Goal: Transaction & Acquisition: Purchase product/service

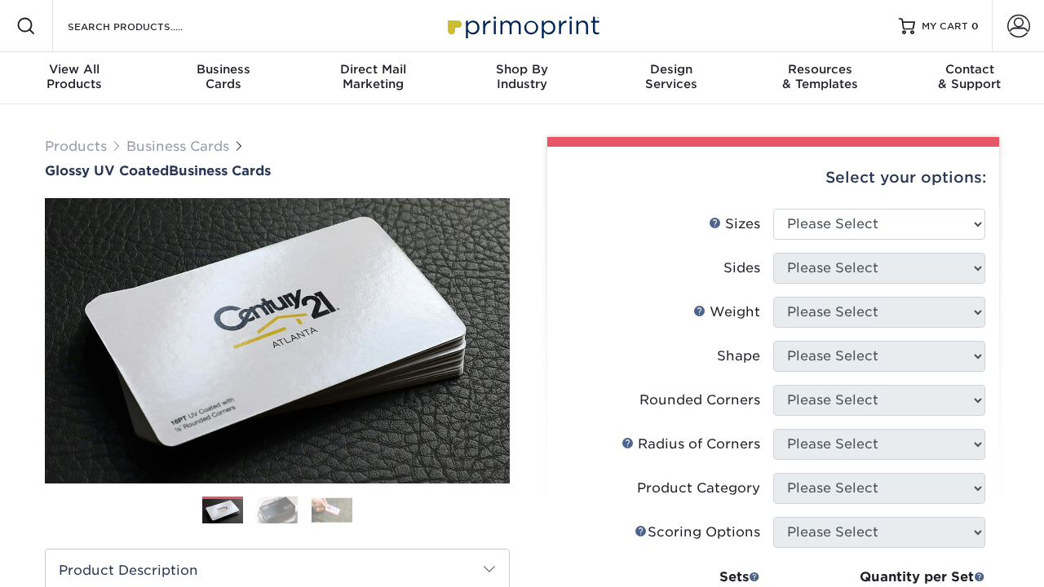
scroll to position [36, 0]
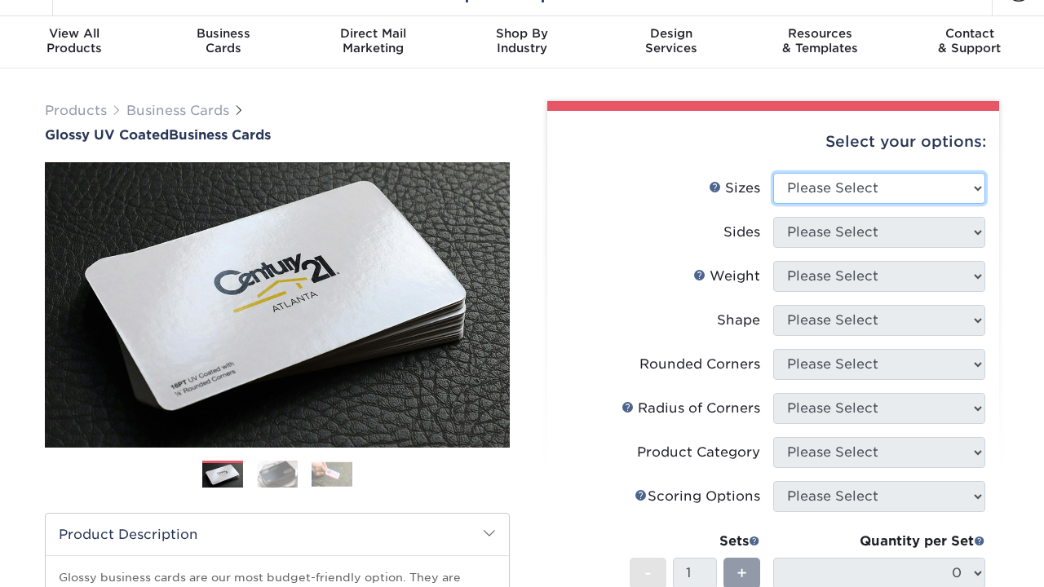
select select "2.00x3.50"
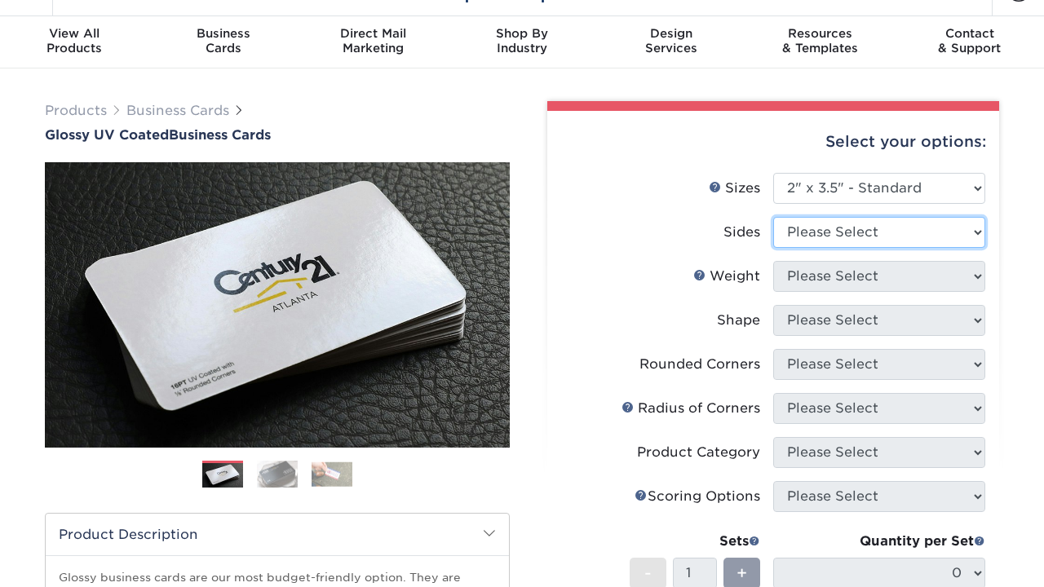
select select "13abbda7-1d64-4f25-8bb2-c179b224825d"
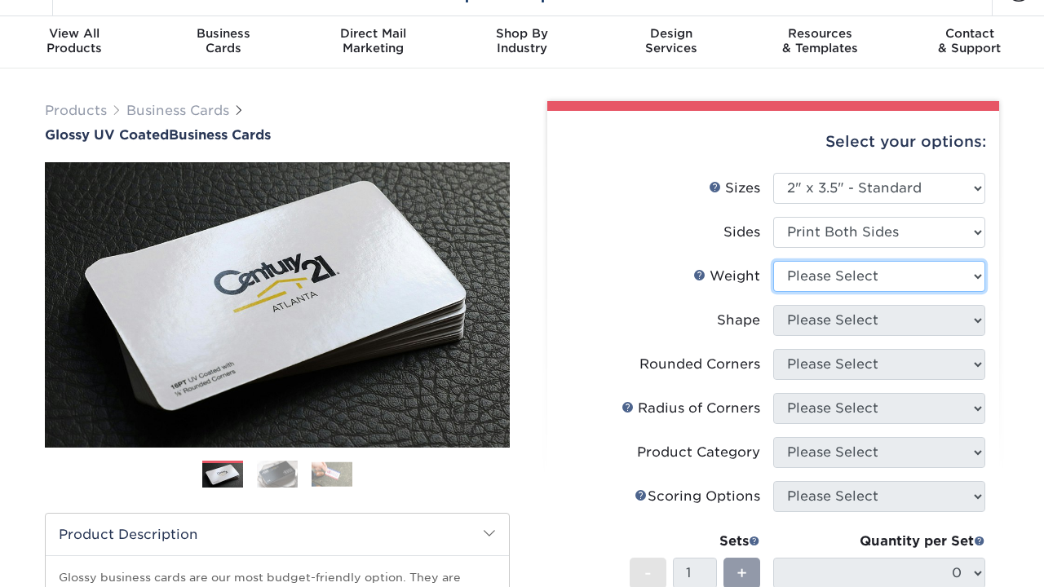
select select "16PT"
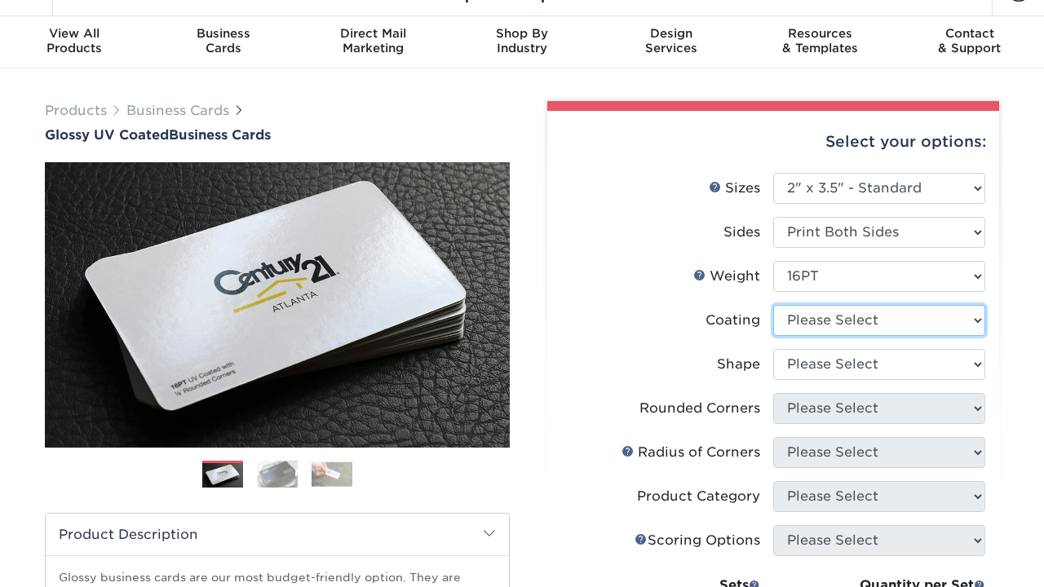
select select "ae367451-b2b8-45df-a344-0f05b6a12993"
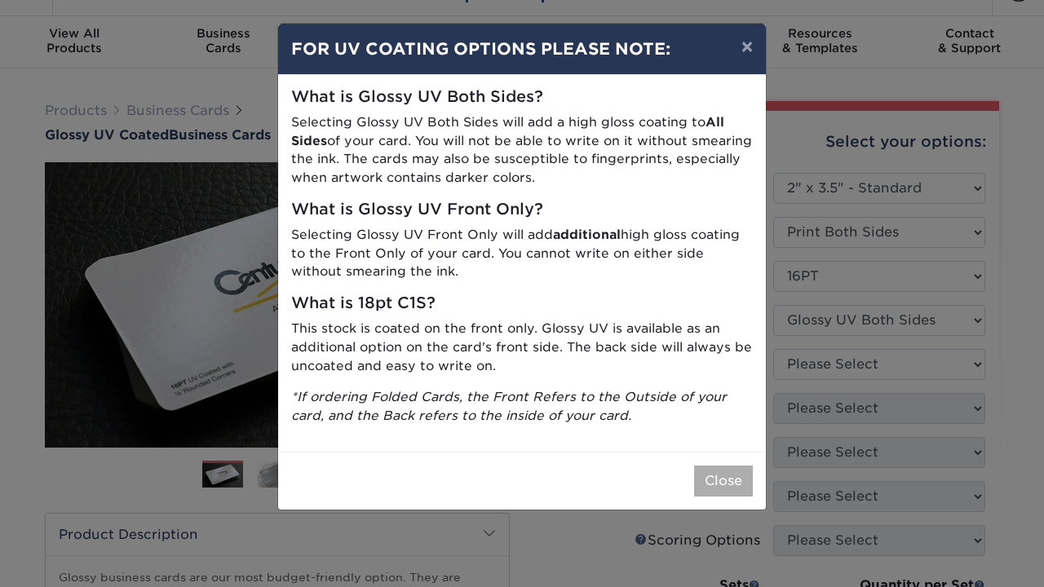
click at [746, 466] on button "Close" at bounding box center [723, 481] width 59 height 31
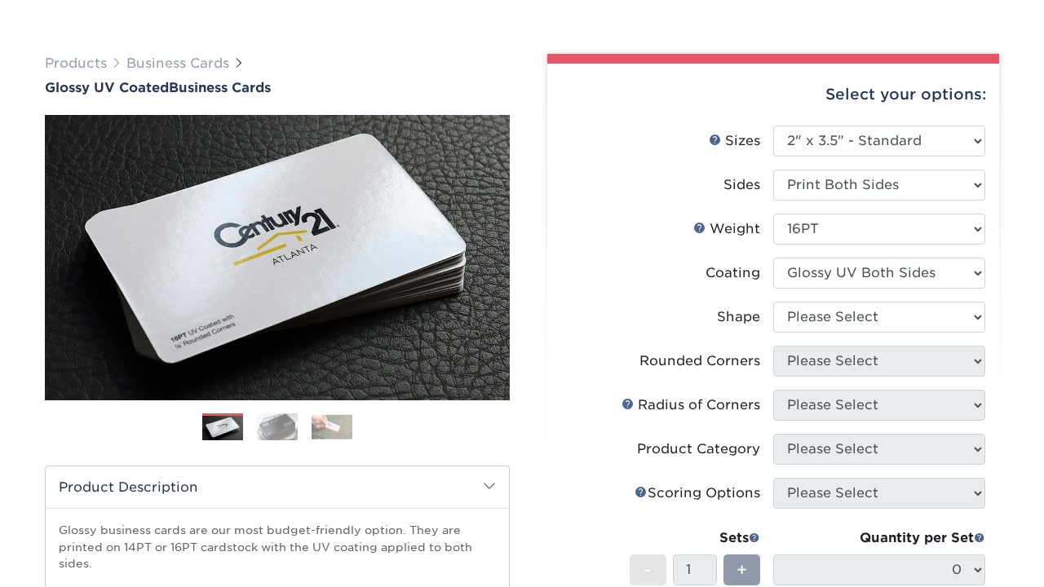
scroll to position [86, 0]
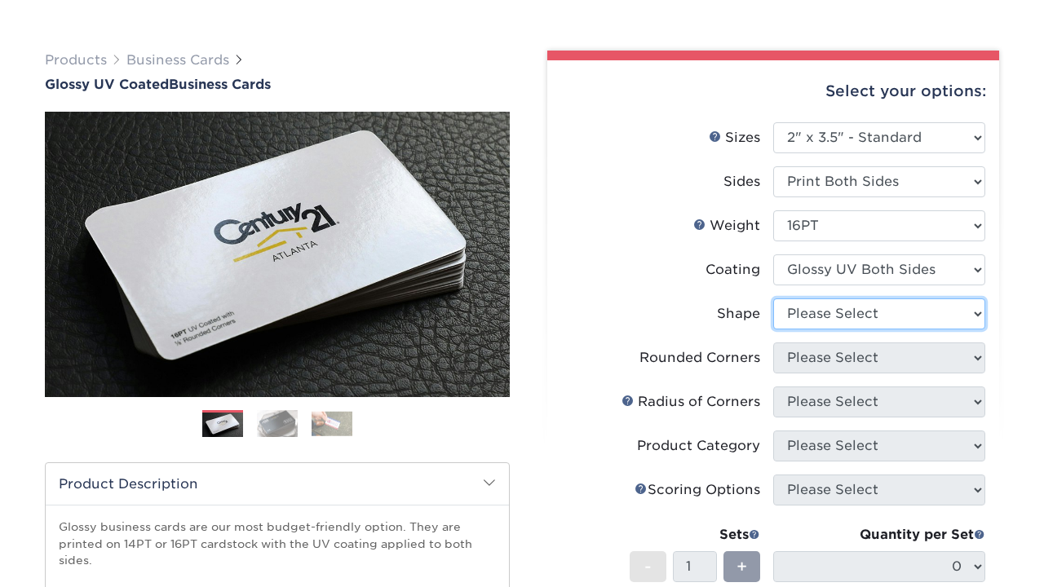
select select "standard"
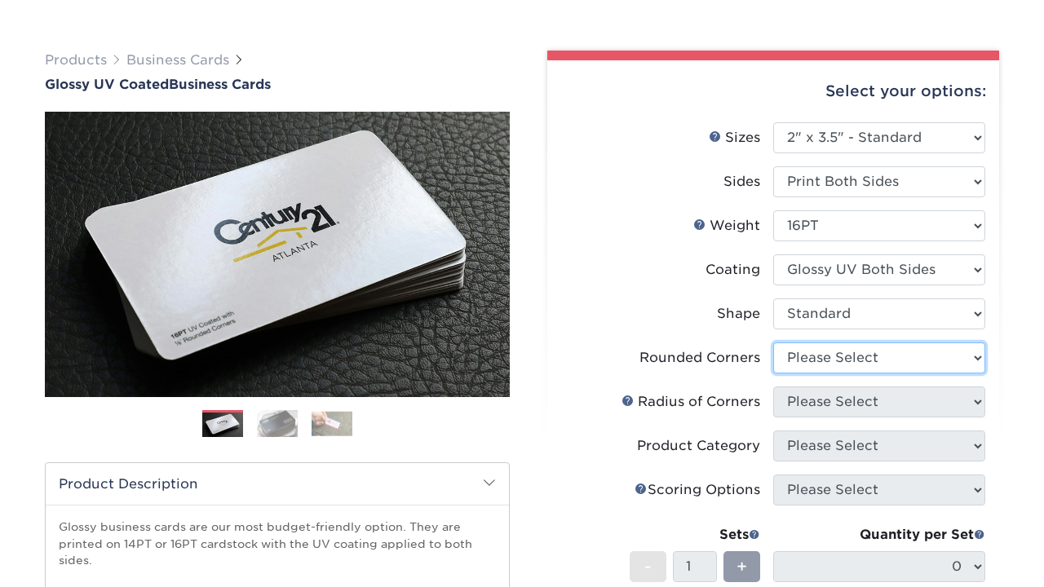
select select "7672df9e-0e0a-464d-8e1f-920c575e4da3"
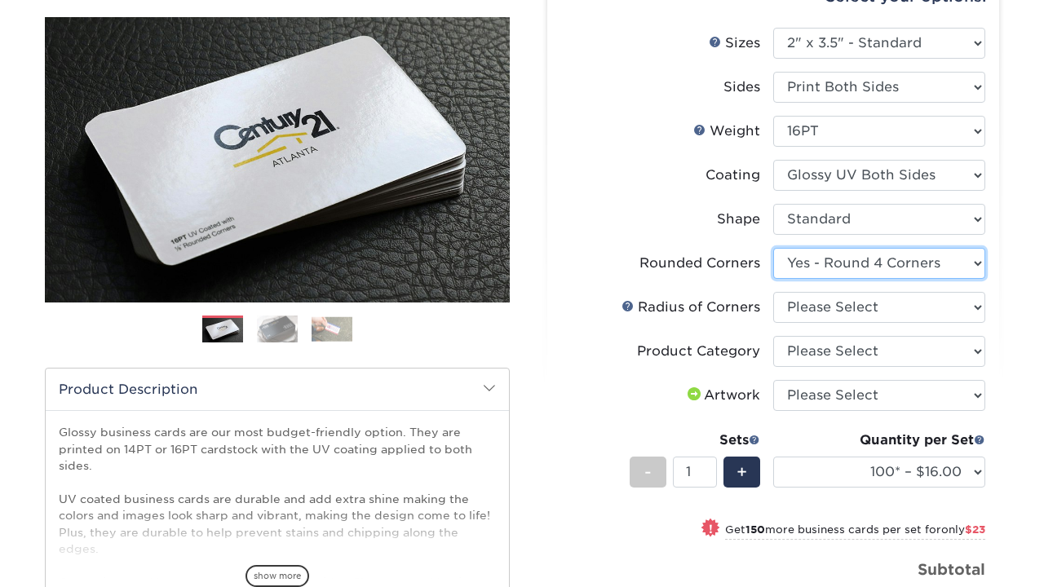
scroll to position [184, 0]
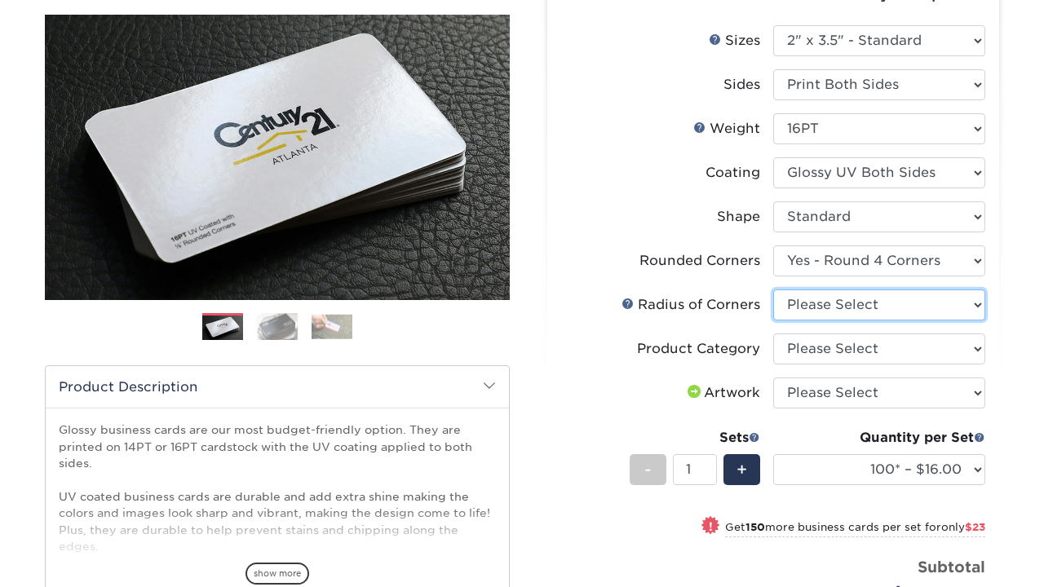
select select "479fbfe7-6a0c-4895-8c9a-81739b7486c9"
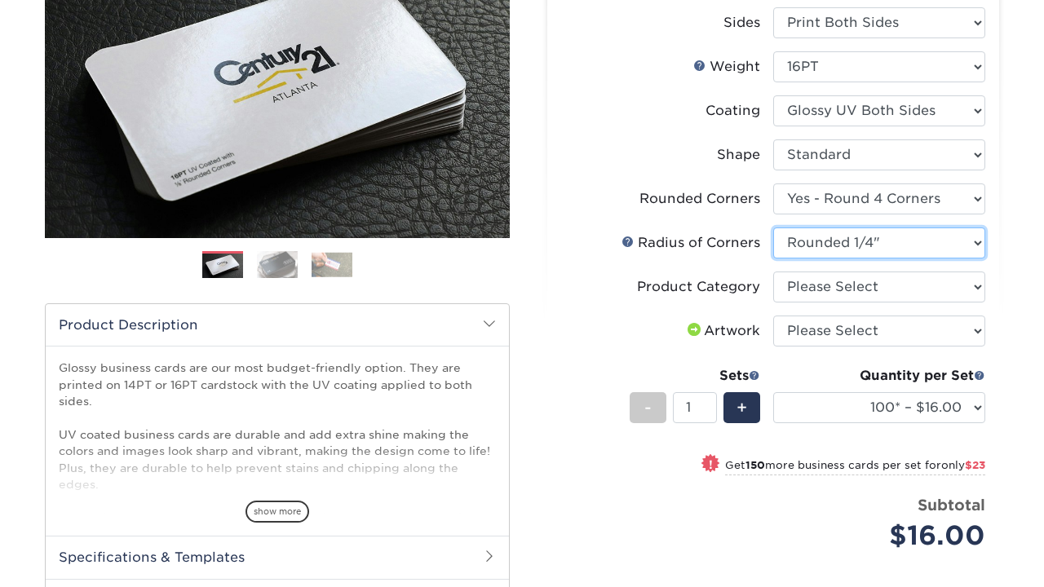
scroll to position [249, 0]
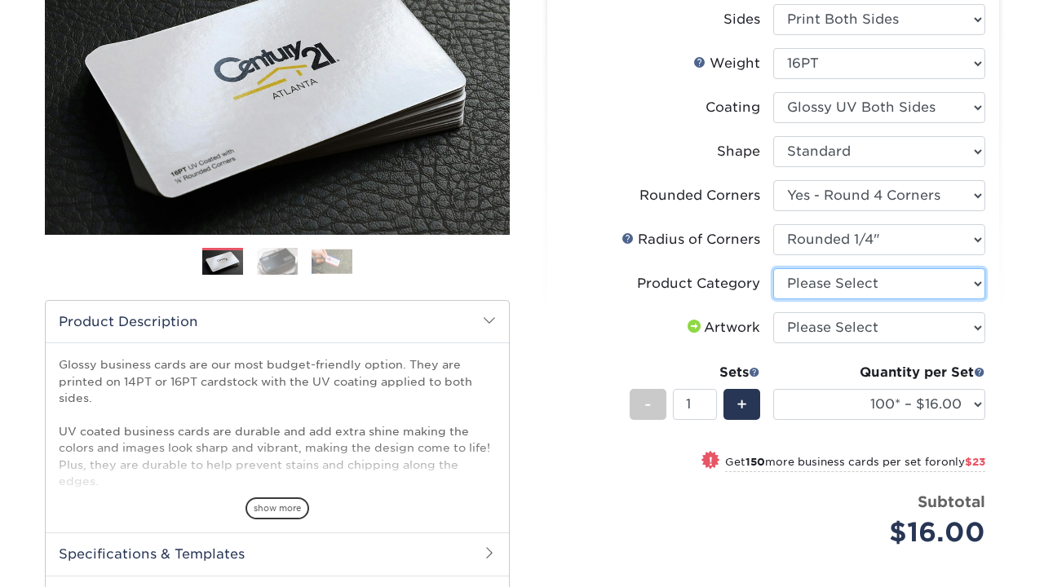
select select "3b5148f1-0588-4f88-a218-97bcfdce65c1"
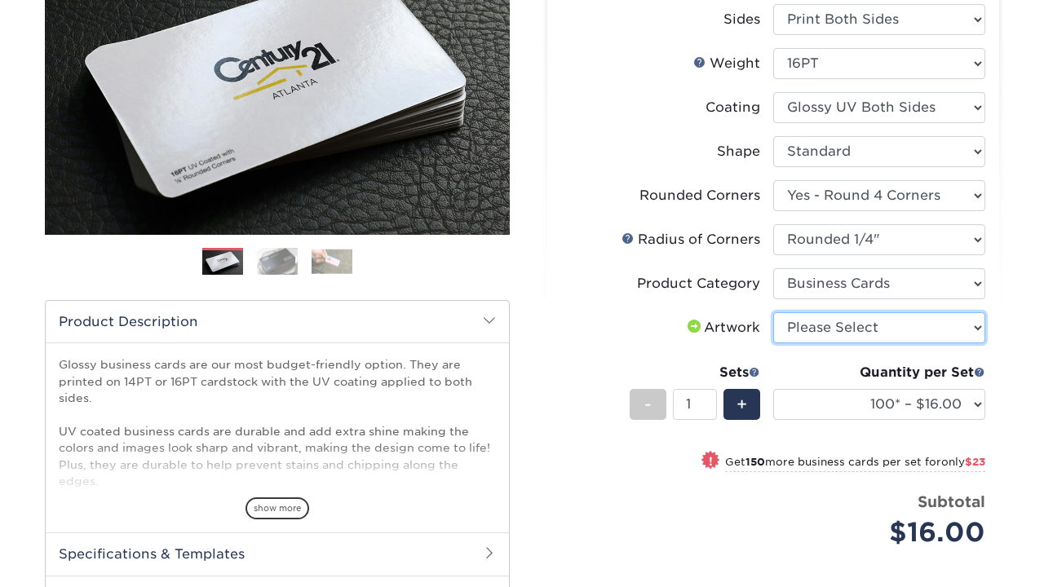
select select "upload"
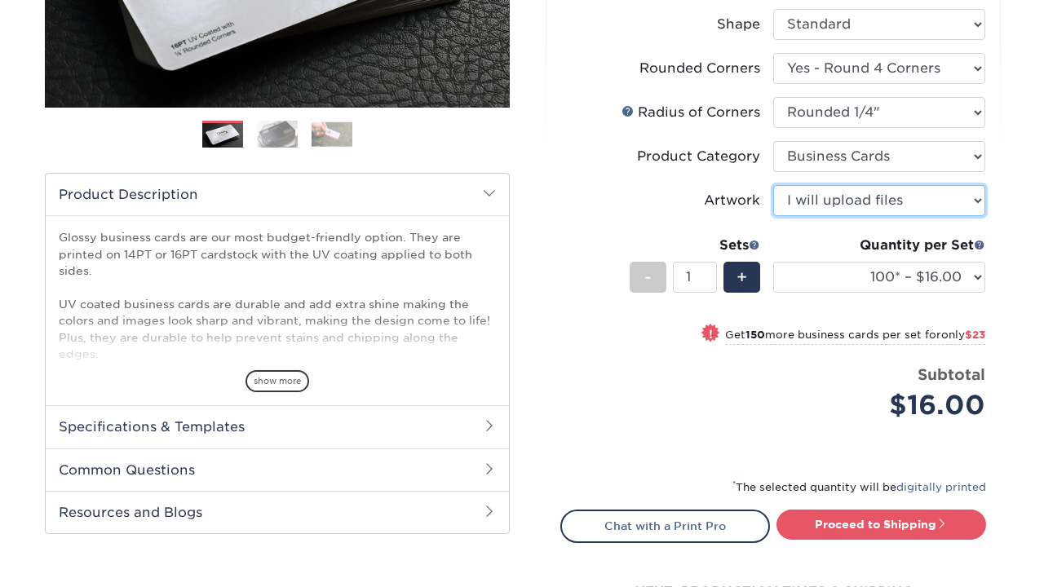
scroll to position [383, 0]
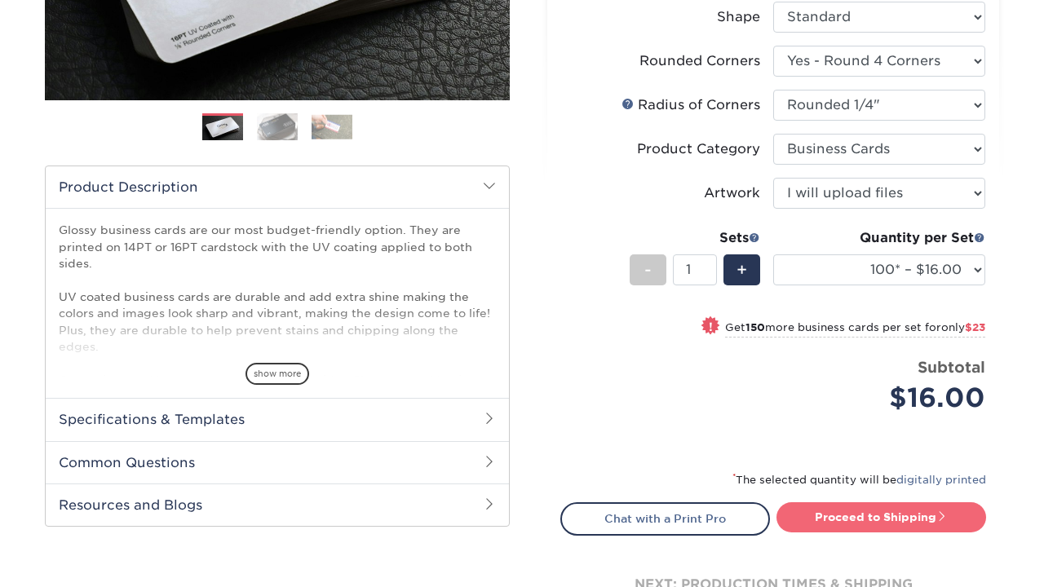
click at [825, 525] on link "Proceed to Shipping" at bounding box center [882, 516] width 210 height 29
type input "Set 1"
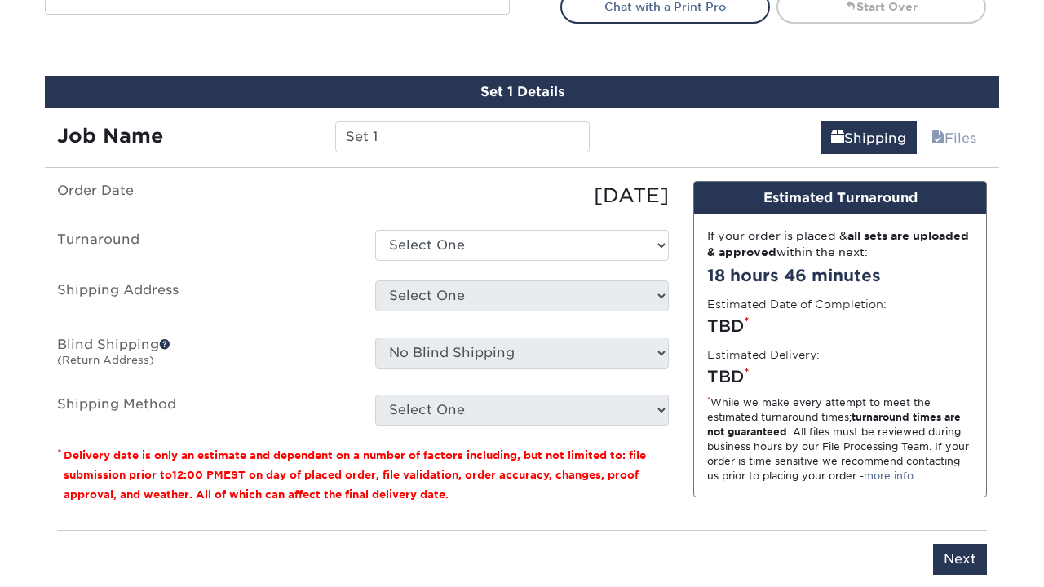
scroll to position [929, 0]
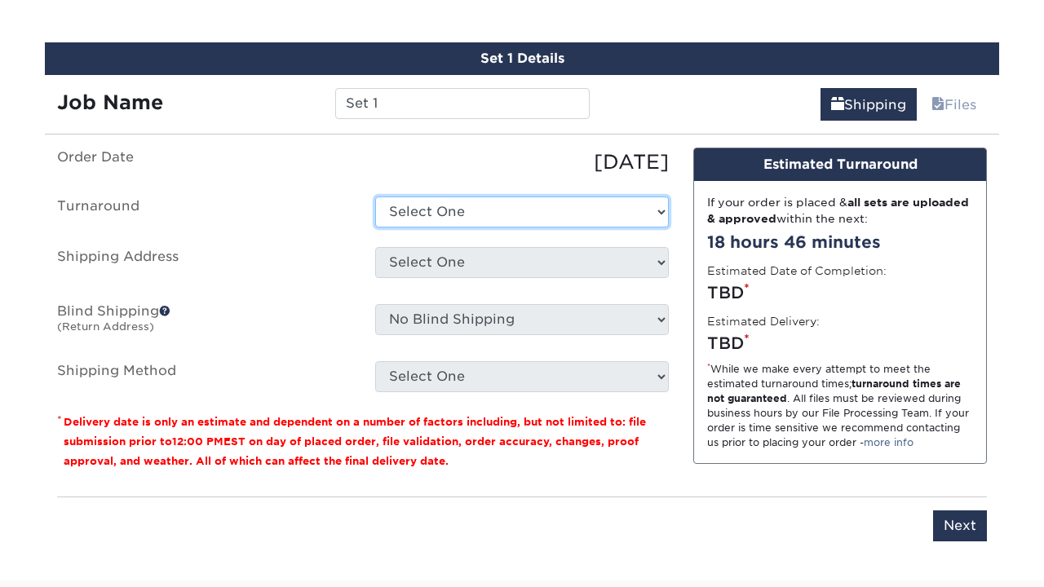
select select "220f8a77-e504-407f-aa5d-ac74a777cbb9"
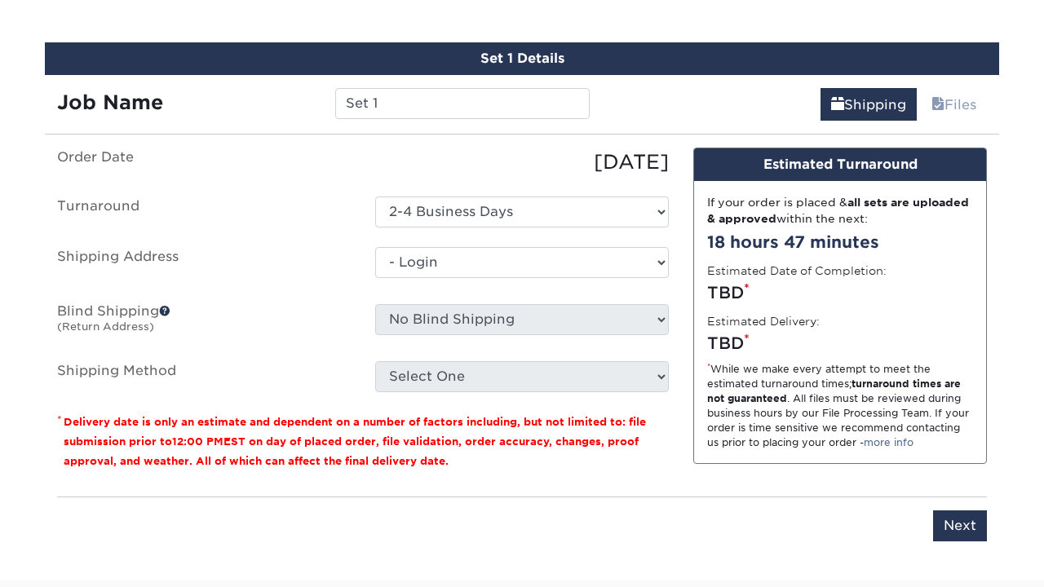
select select "-1"
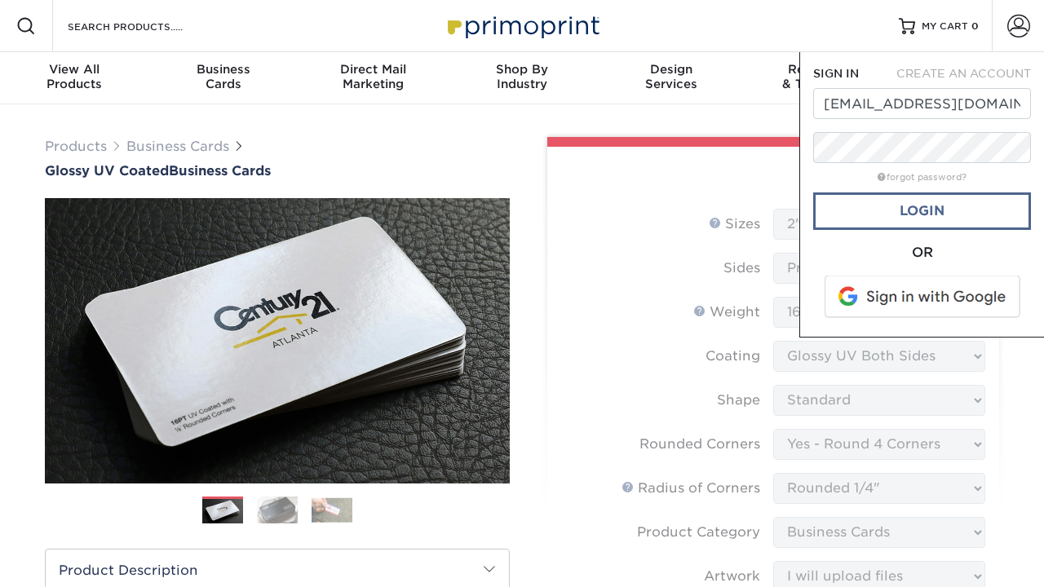
click at [930, 212] on link "Login" at bounding box center [922, 211] width 218 height 38
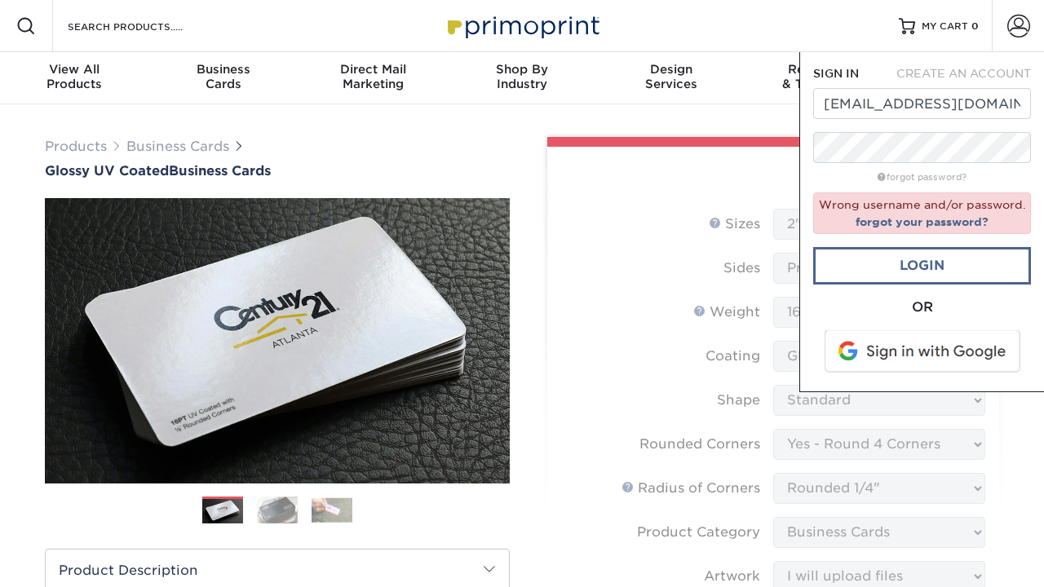
click at [903, 262] on link "Login" at bounding box center [922, 266] width 218 height 38
click at [898, 358] on span at bounding box center [924, 351] width 208 height 42
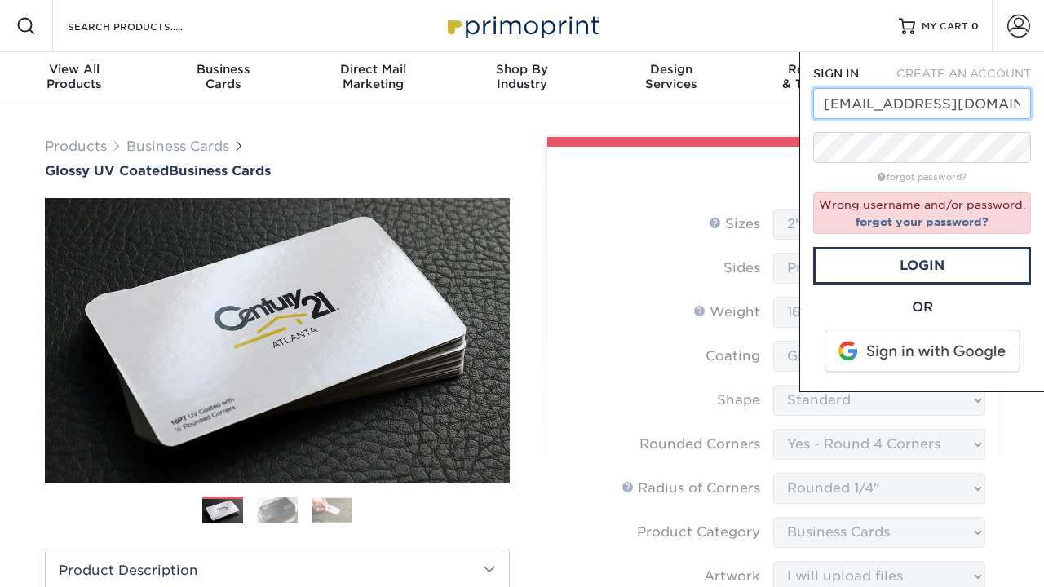
click at [901, 108] on input "[EMAIL_ADDRESS][DOMAIN_NAME]" at bounding box center [922, 103] width 218 height 31
click at [869, 104] on input "[EMAIL_ADDRESS][DOMAIN_NAME]" at bounding box center [922, 103] width 218 height 31
type input "[EMAIL_ADDRESS][DOMAIN_NAME]"
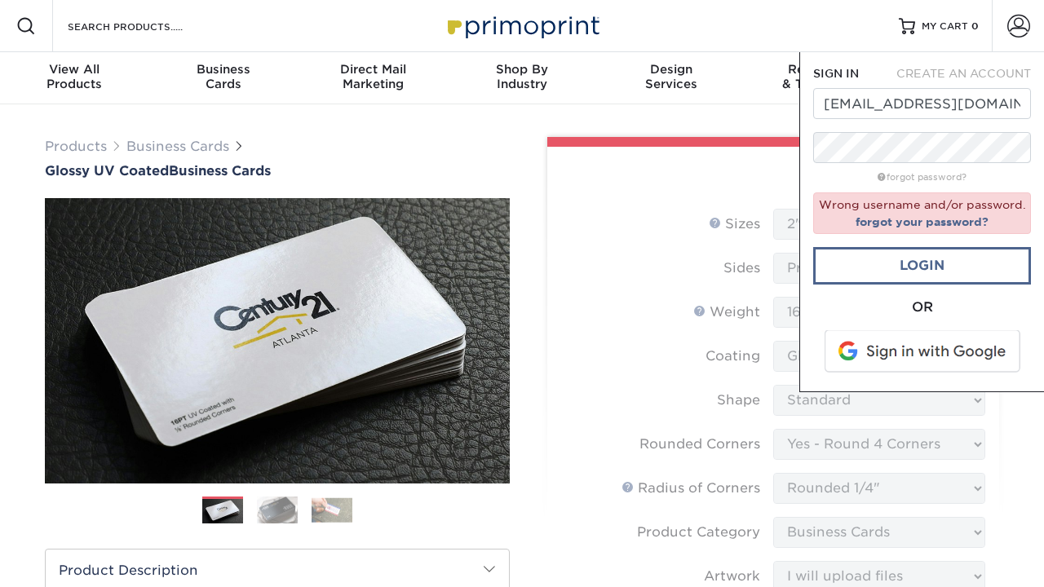
click at [940, 268] on link "Login" at bounding box center [922, 266] width 218 height 38
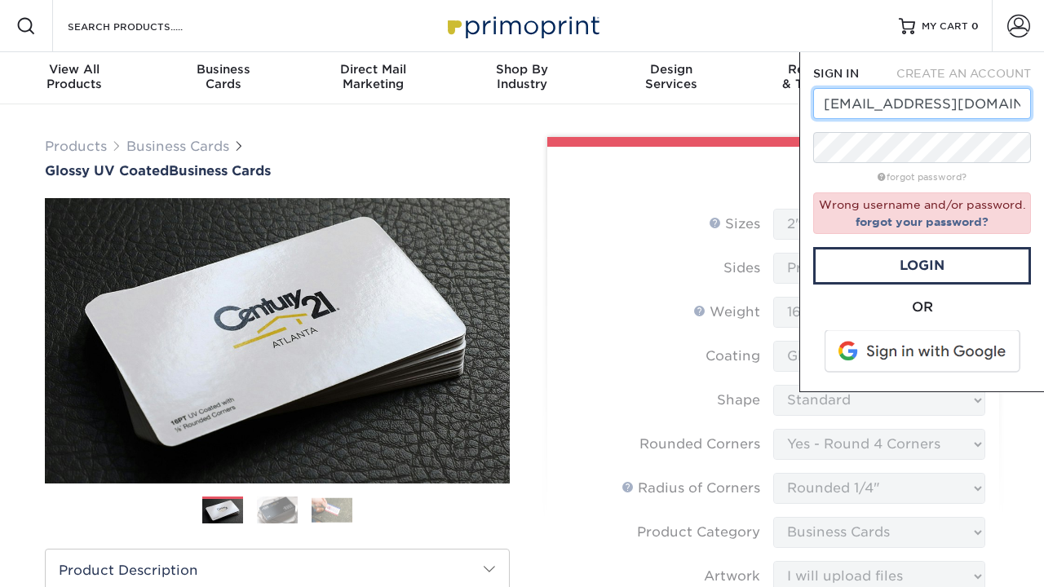
click at [916, 112] on input "[EMAIL_ADDRESS][DOMAIN_NAME]" at bounding box center [922, 103] width 218 height 31
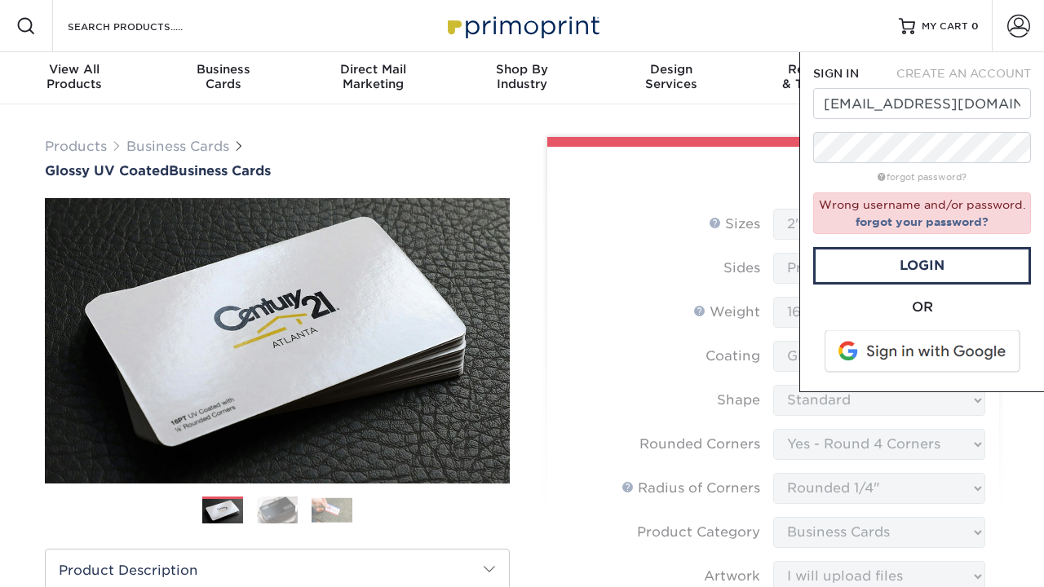
drag, startPoint x: 922, startPoint y: 305, endPoint x: 859, endPoint y: 315, distance: 63.6
click at [858, 315] on div "OR" at bounding box center [922, 308] width 218 height 20
click at [859, 315] on div "OR" at bounding box center [922, 308] width 218 height 20
click at [754, 214] on form "Sizes Help Sizes Please Select 1.5" x 3.5" - Mini 1.75" x 3.5" - Mini 2" x 2" -…" at bounding box center [773, 522] width 426 height 626
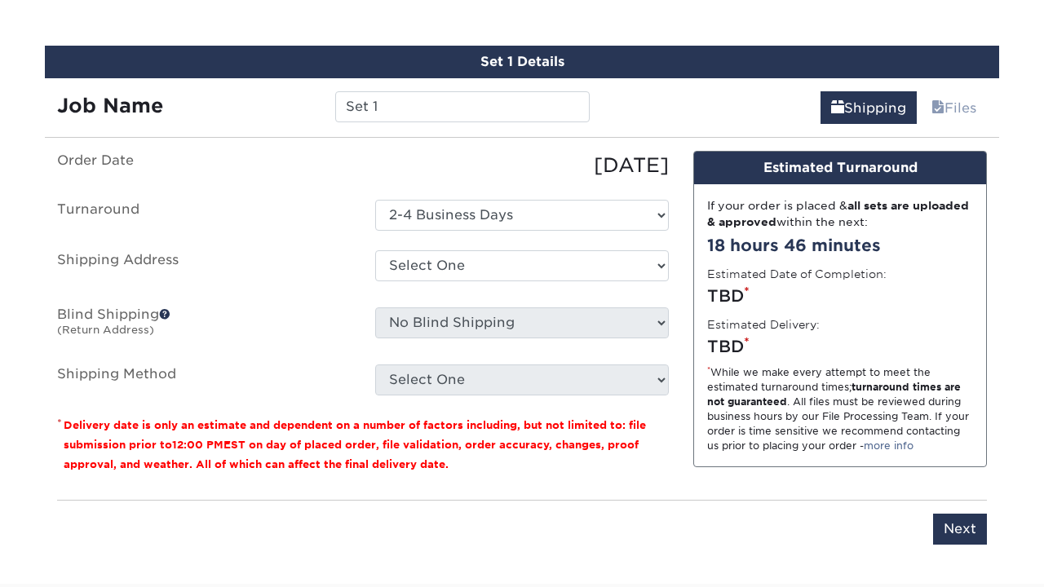
scroll to position [927, 0]
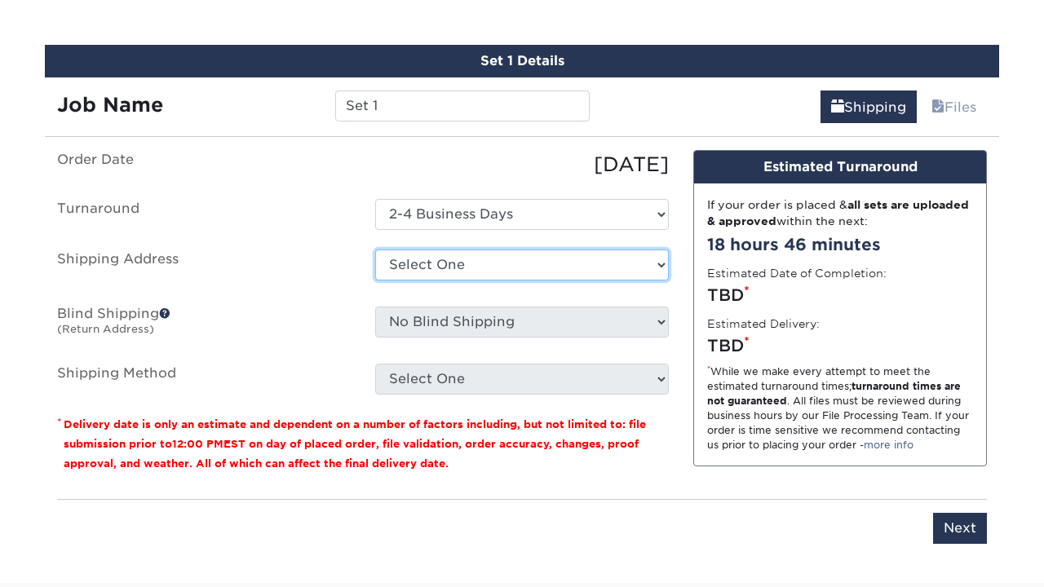
select select "newaddress"
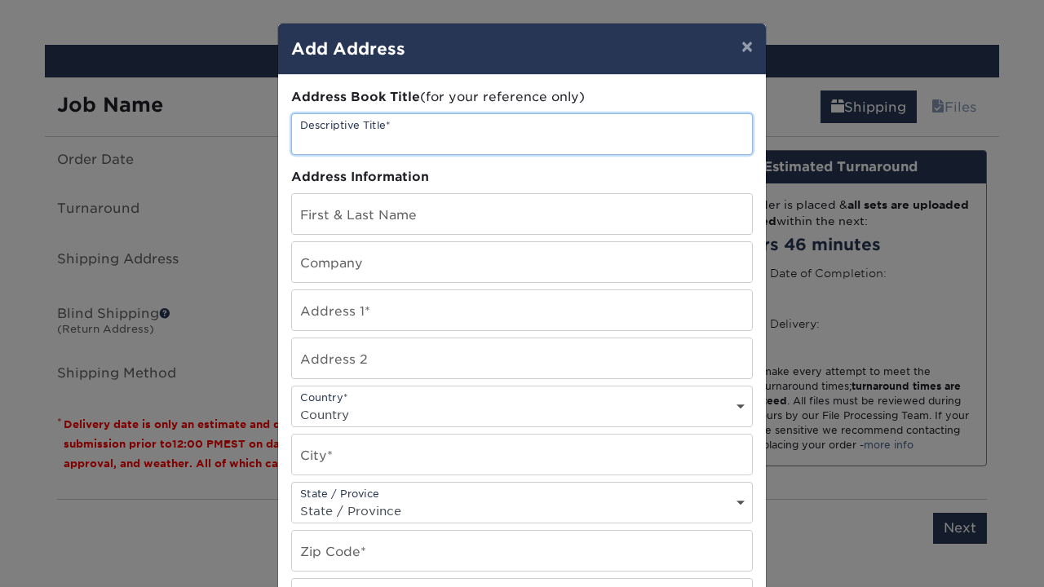
click at [592, 138] on input "text" at bounding box center [522, 134] width 460 height 40
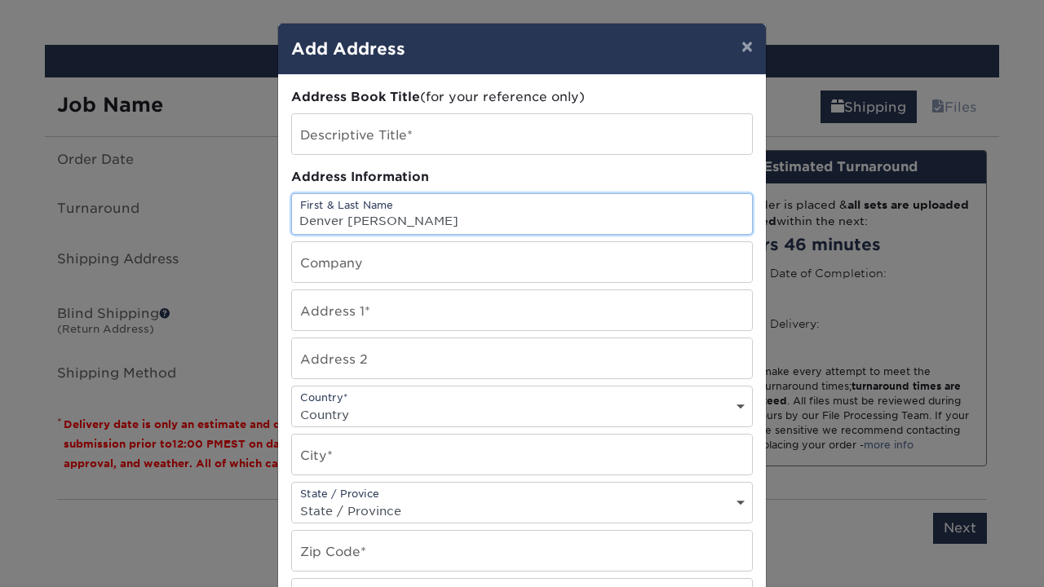
type input "Denver [PERSON_NAME]"
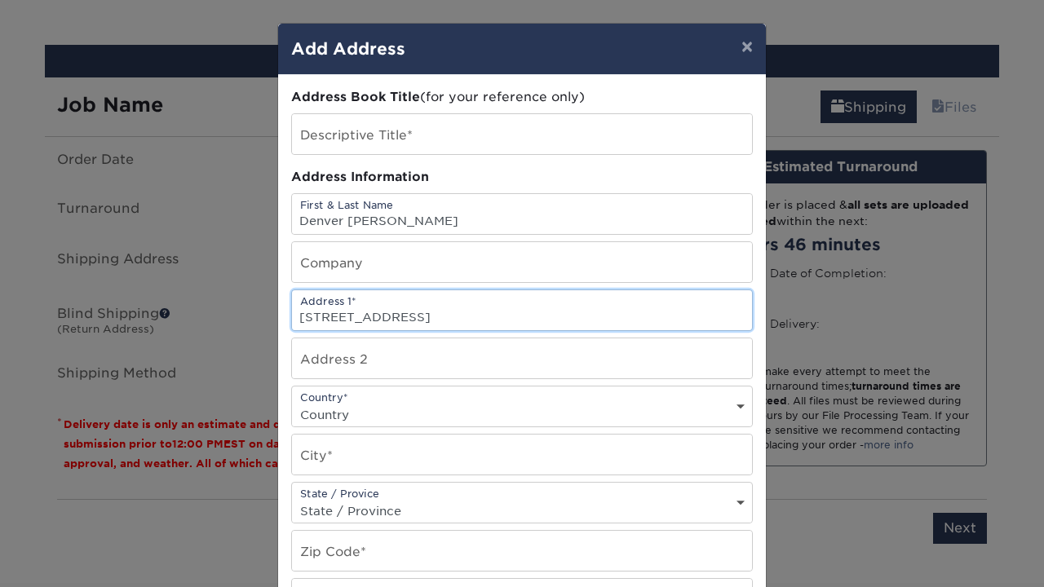
type input "[STREET_ADDRESS]"
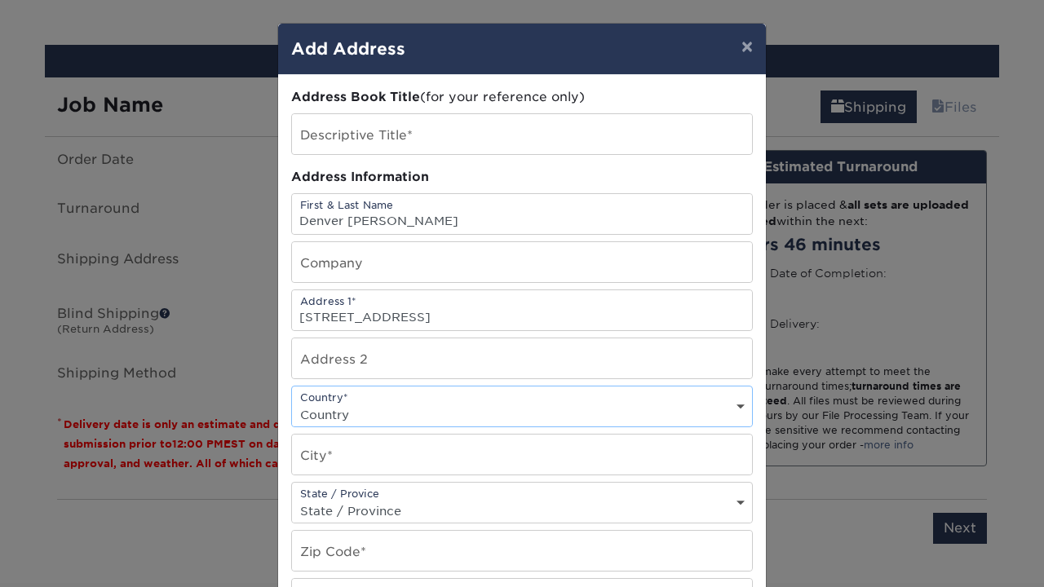
select select "US"
click at [421, 464] on input "text" at bounding box center [522, 455] width 460 height 40
click at [617, 470] on input "text" at bounding box center [522, 455] width 460 height 40
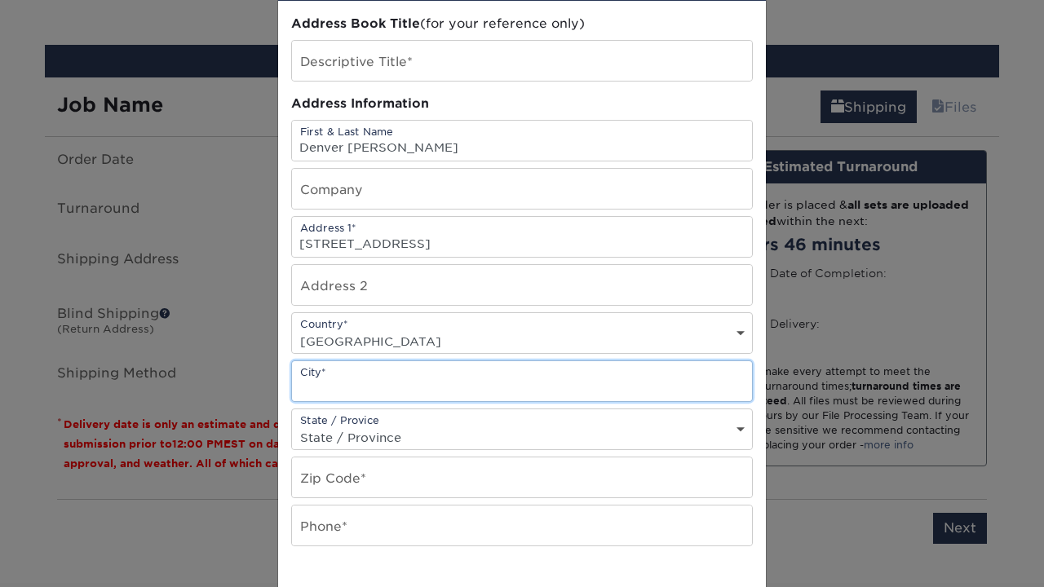
scroll to position [76, 0]
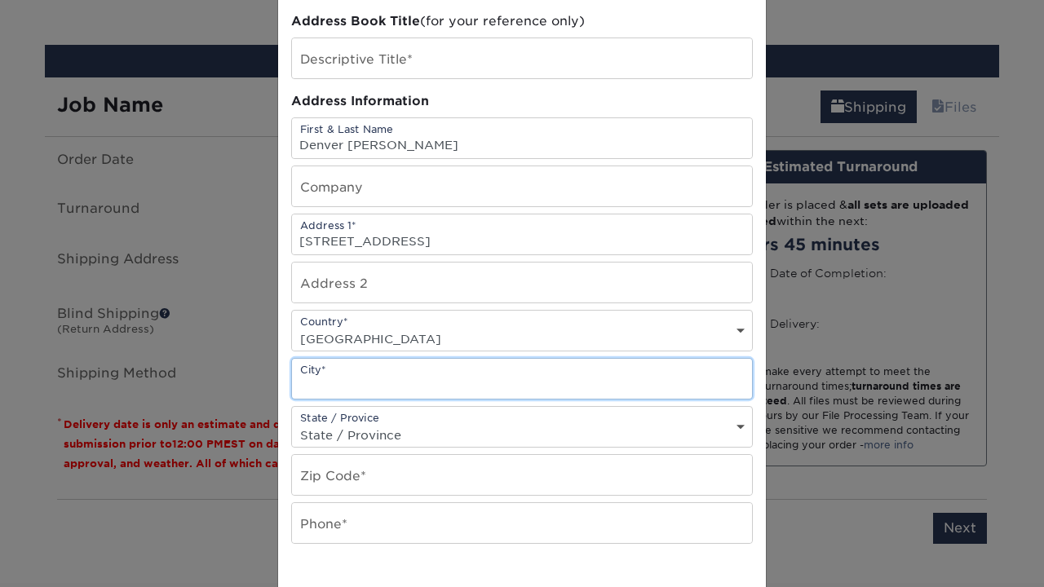
click at [741, 390] on input "text" at bounding box center [522, 379] width 460 height 40
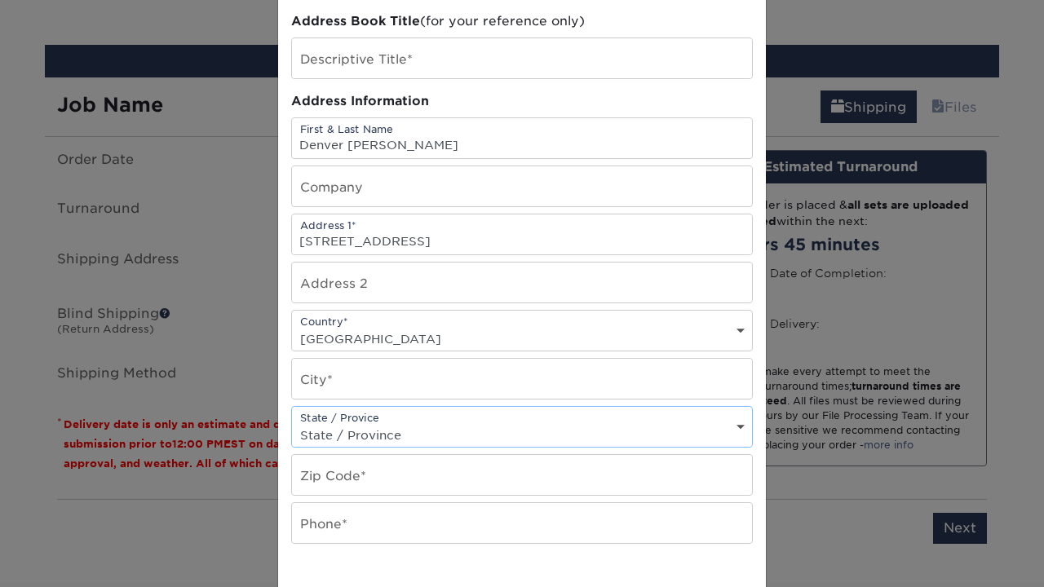
select select "AZ"
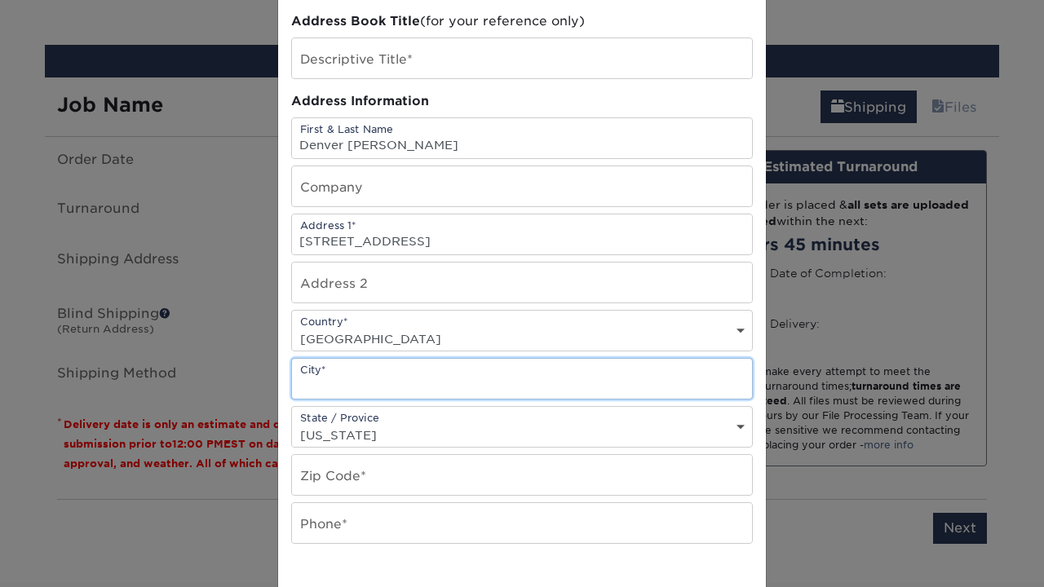
click at [674, 378] on input "text" at bounding box center [522, 379] width 460 height 40
type input "T"
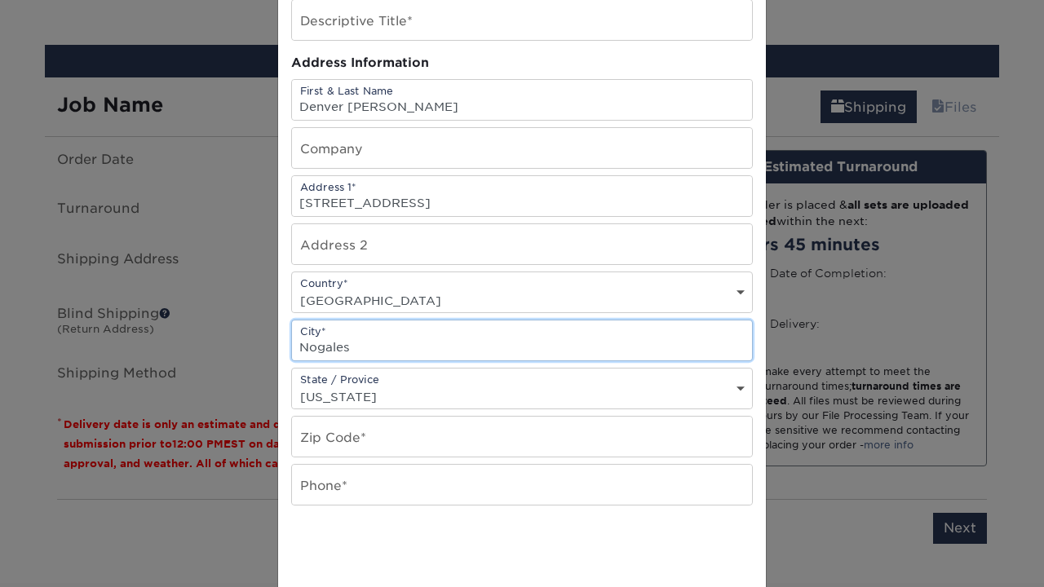
scroll to position [117, 0]
type input "Nogales"
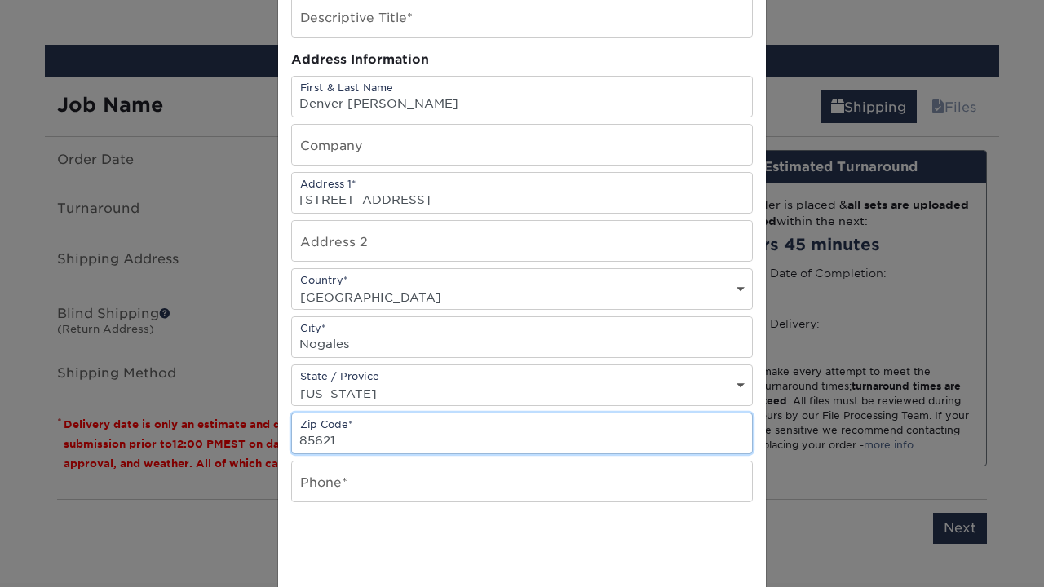
type input "85621"
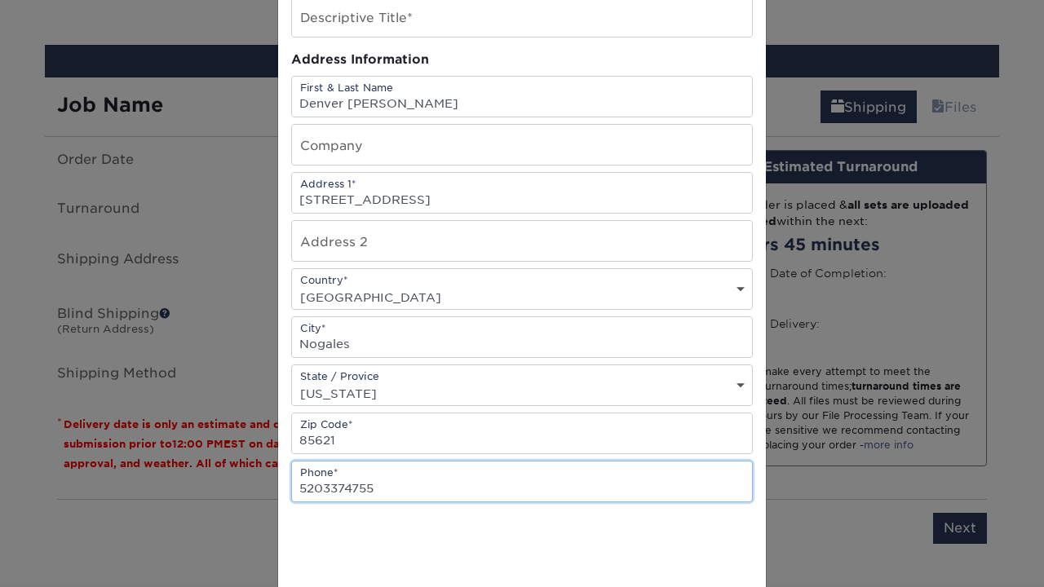
type input "5203374755"
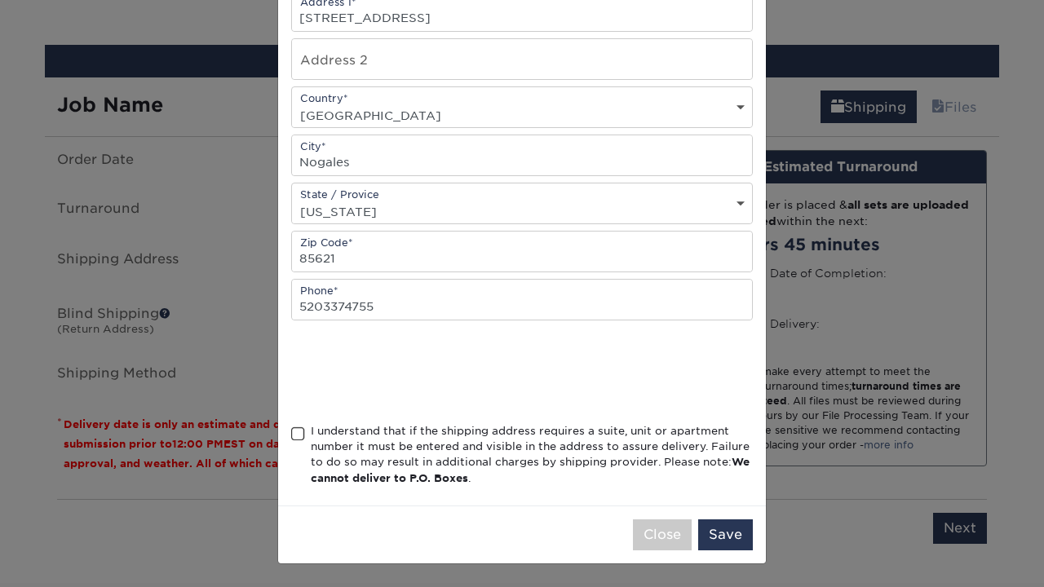
scroll to position [303, 0]
click at [288, 440] on div "Address Book Title (for your reference only) Descriptive Title* Address Informa…" at bounding box center [522, 141] width 488 height 730
click at [299, 435] on span at bounding box center [298, 434] width 14 height 15
click at [0, 0] on input "I understand that if the shipping address requires a suite, unit or apartment n…" at bounding box center [0, 0] width 0 height 0
click at [725, 539] on button "Save" at bounding box center [725, 535] width 55 height 31
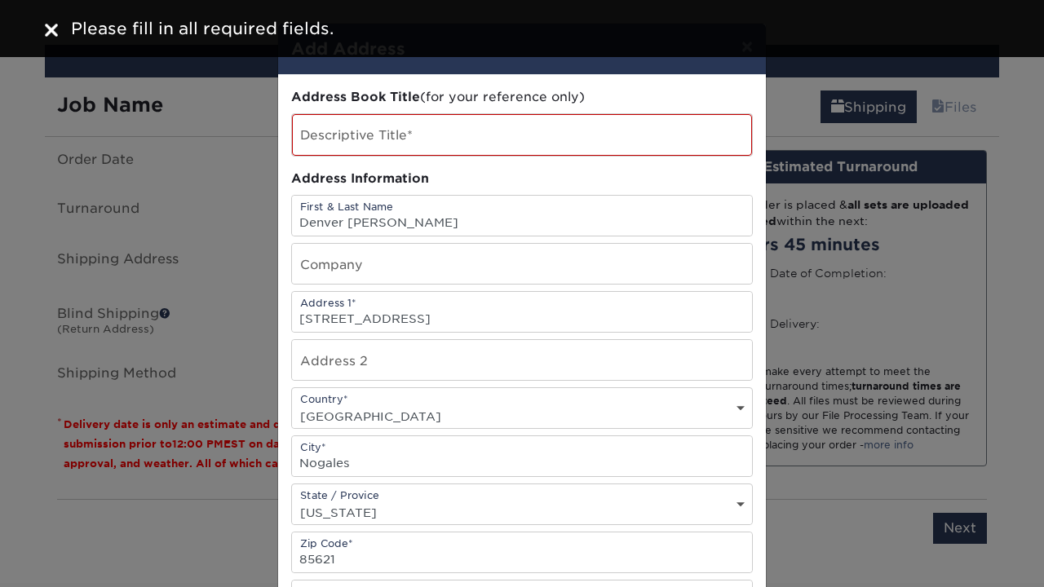
scroll to position [0, 0]
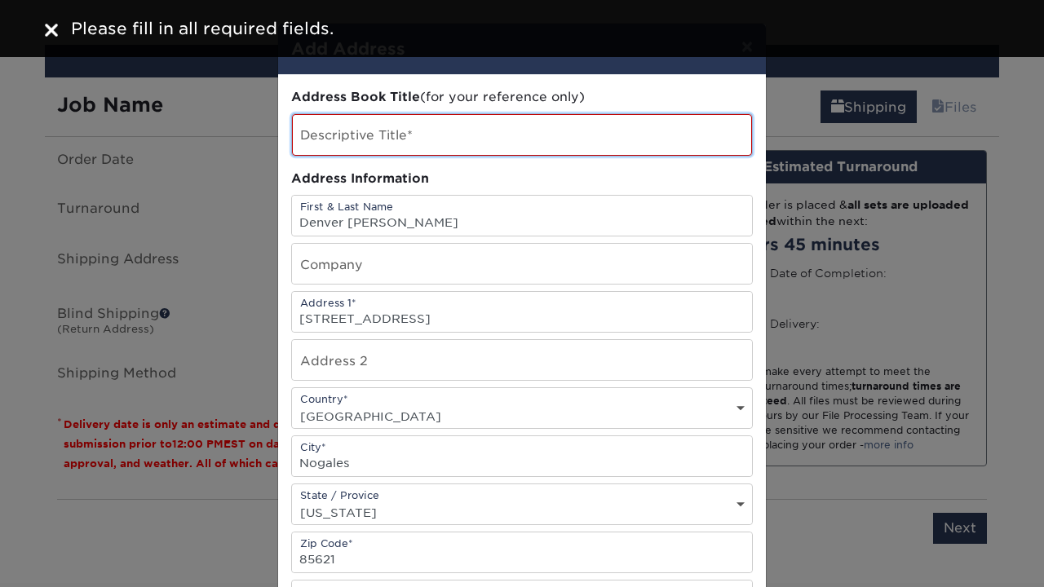
click at [618, 145] on input "text" at bounding box center [522, 135] width 460 height 42
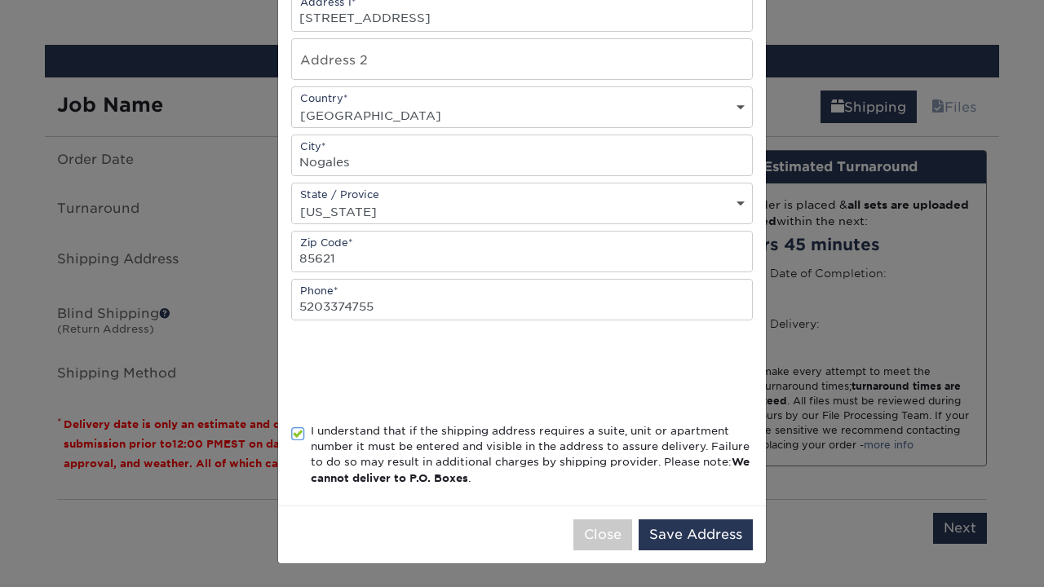
scroll to position [305, 0]
type input "JANZS"
click at [690, 544] on button "Save Address" at bounding box center [696, 535] width 114 height 31
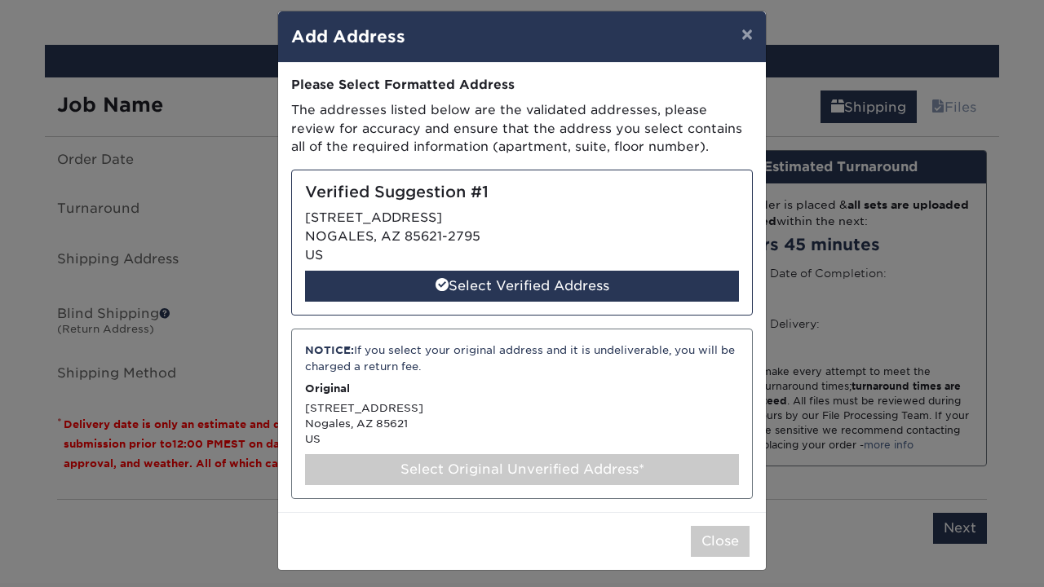
scroll to position [11, 0]
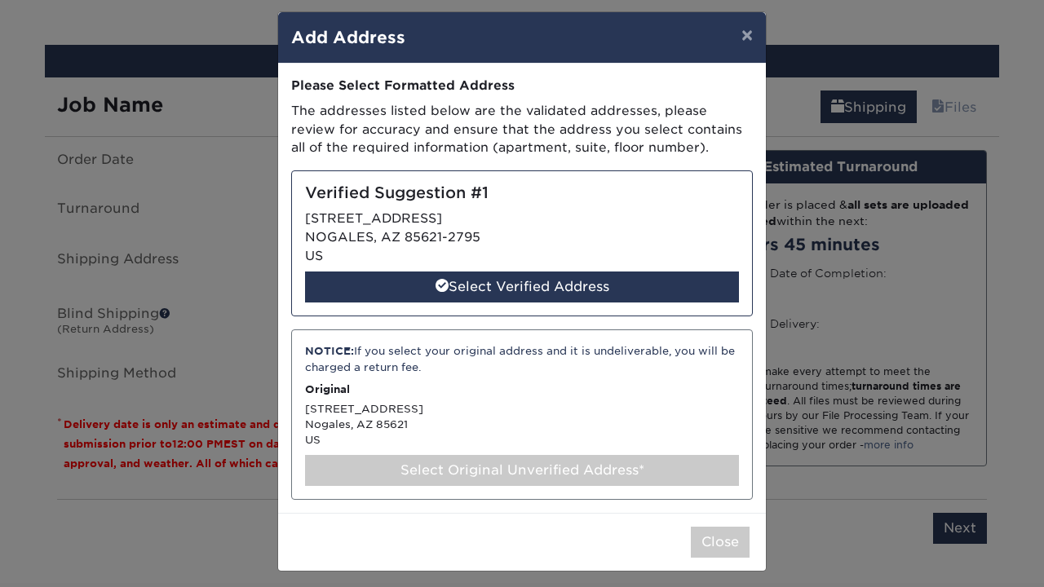
click at [485, 470] on div "Select Original Unverified Address*" at bounding box center [522, 470] width 434 height 31
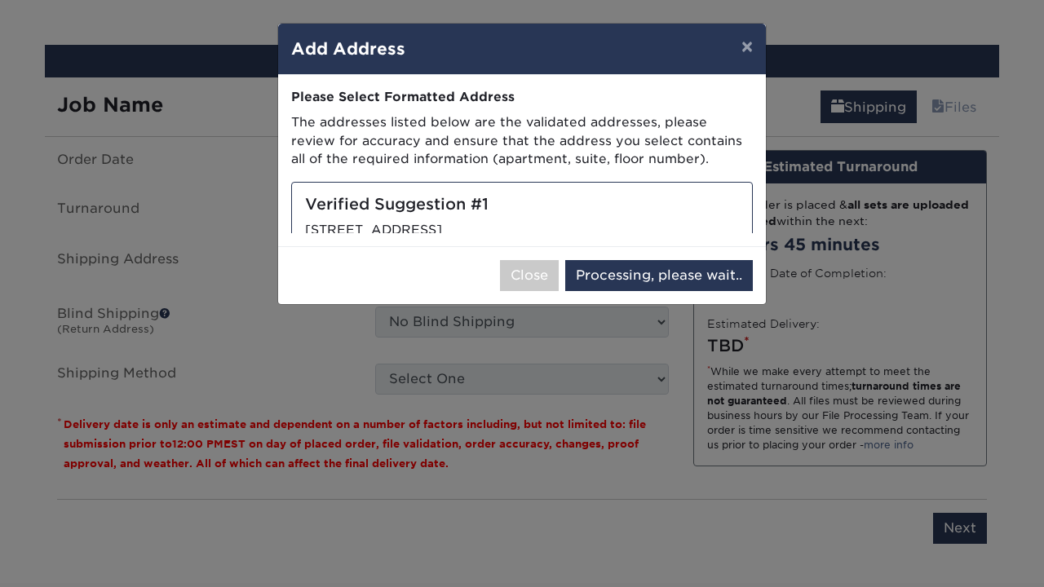
scroll to position [0, 0]
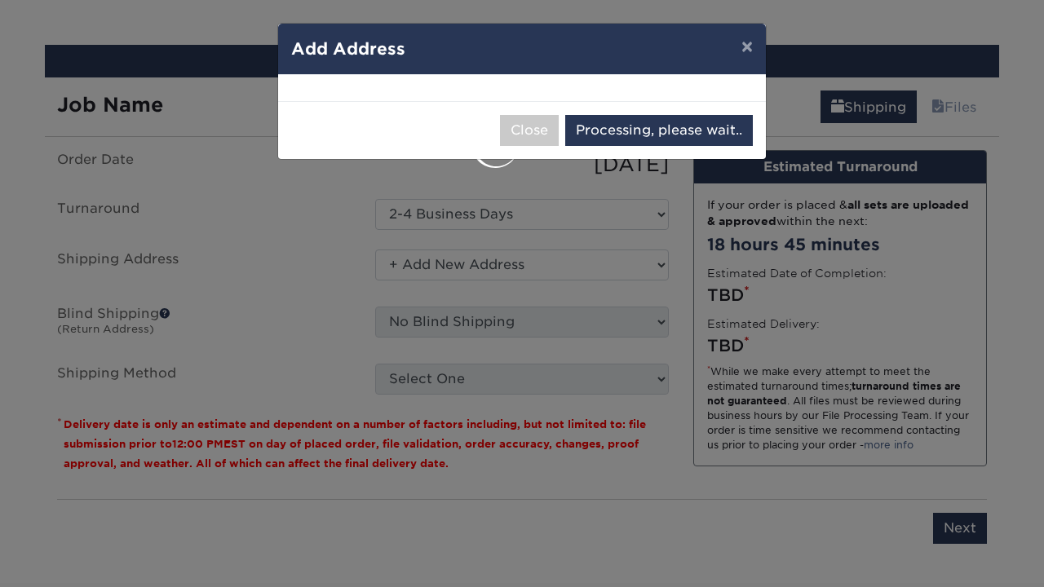
select select "286848"
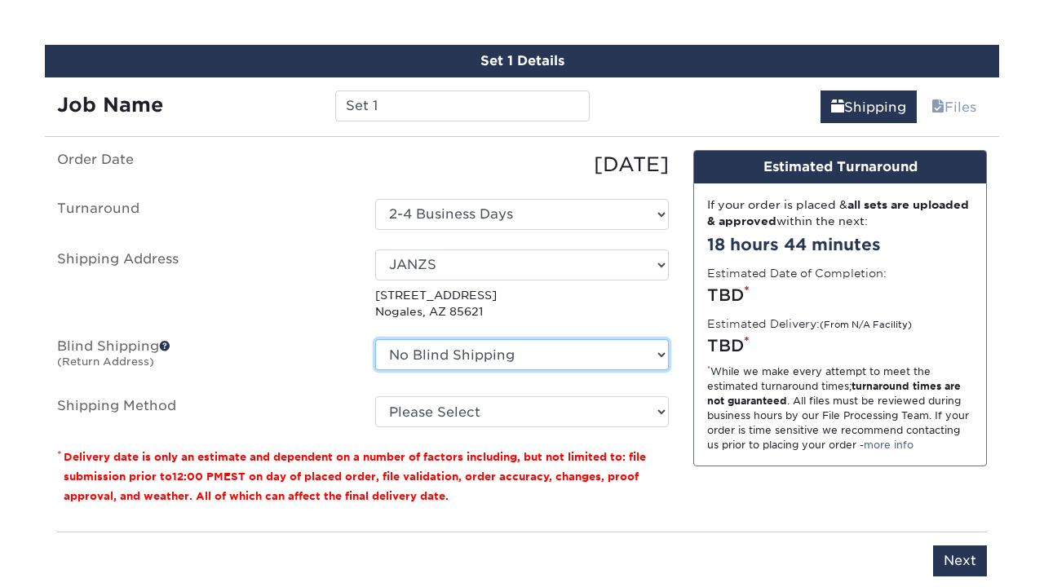
drag, startPoint x: 467, startPoint y: 348, endPoint x: 263, endPoint y: 414, distance: 214.9
click at [263, 414] on ul "Order Date [DATE] [GEOGRAPHIC_DATA] Select One 2-4 Business Days 2 Day Next Bus…" at bounding box center [363, 289] width 612 height 278
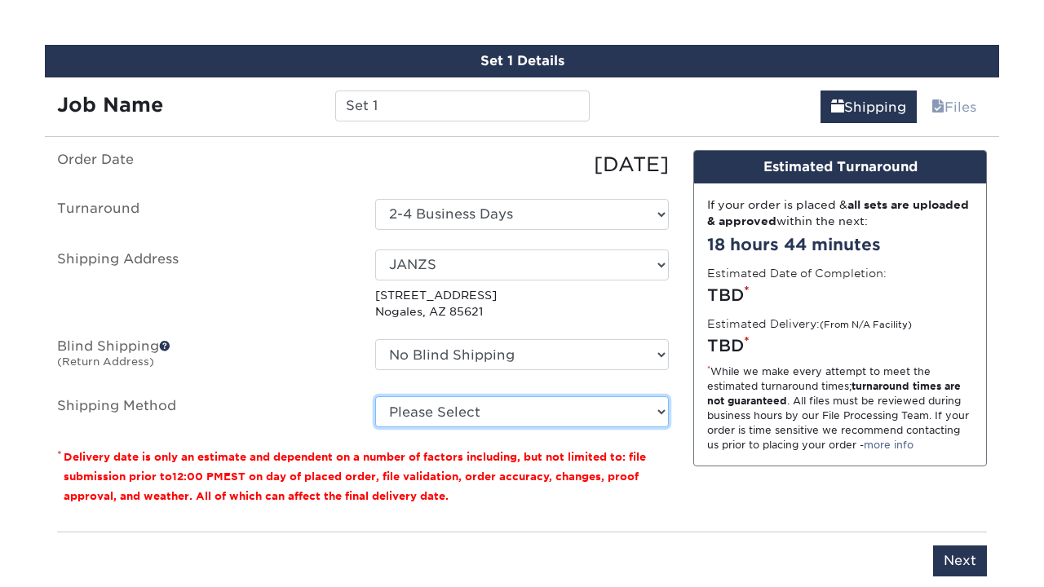
select select "03"
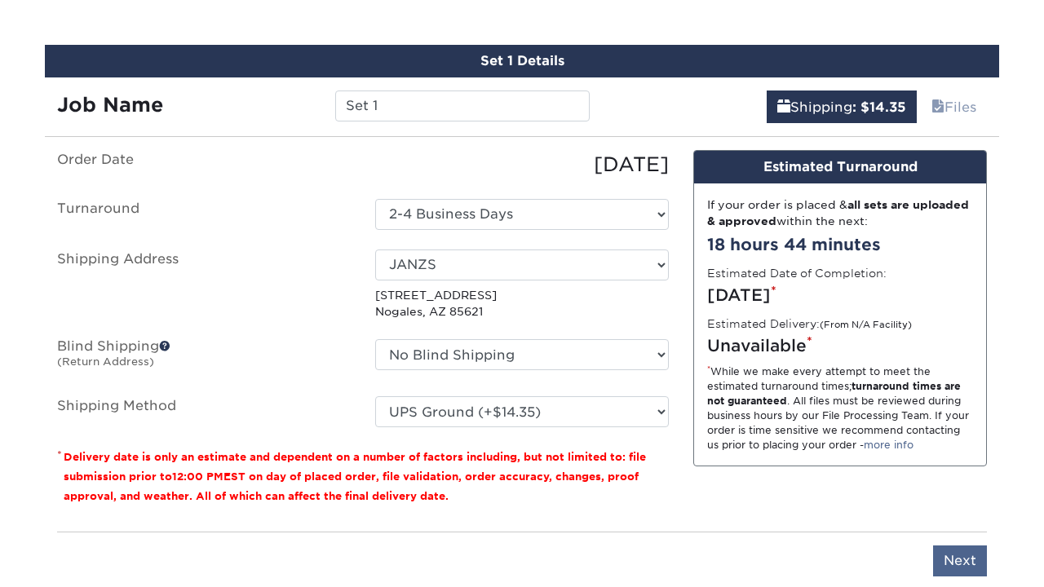
click at [956, 560] on input "Next" at bounding box center [960, 561] width 54 height 31
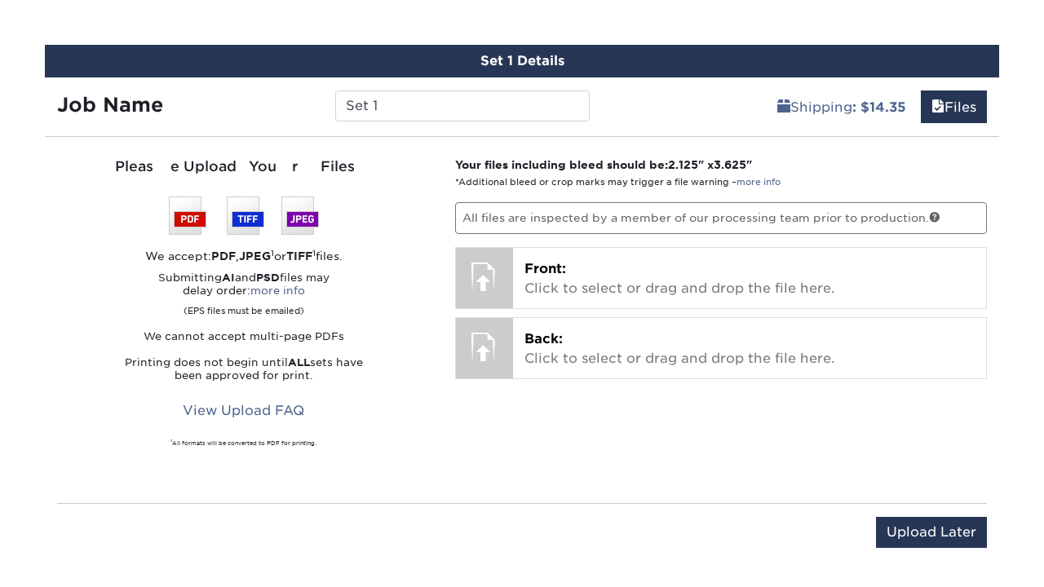
click at [608, 220] on p "All files are inspected by a member of our processing team prior to production." at bounding box center [721, 217] width 533 height 31
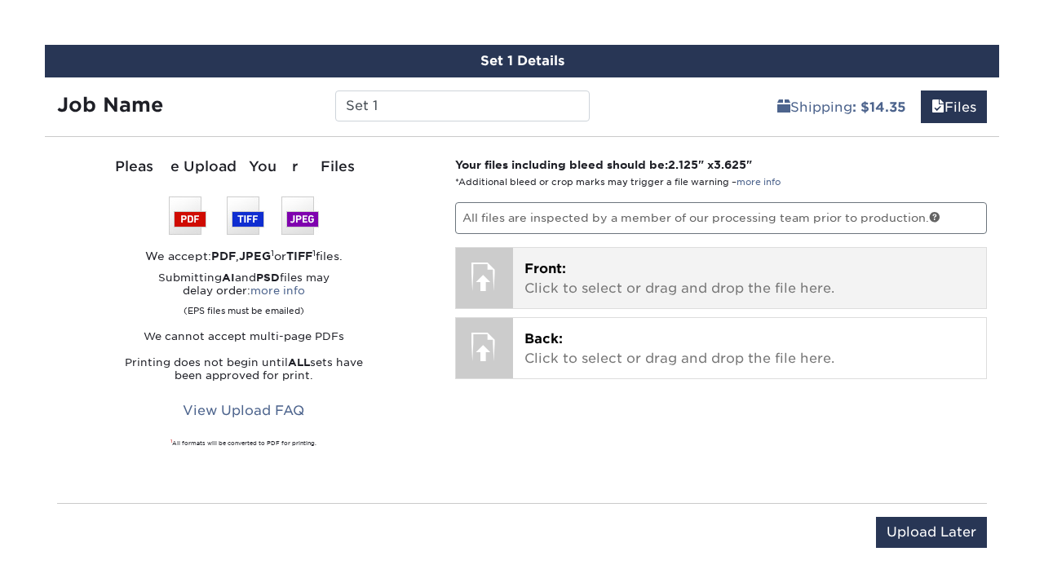
click at [595, 276] on p "Front: Click to select or drag and drop the file here." at bounding box center [749, 278] width 451 height 39
click at [620, 277] on p "Front: Click to select or drag and drop the file here." at bounding box center [749, 278] width 451 height 39
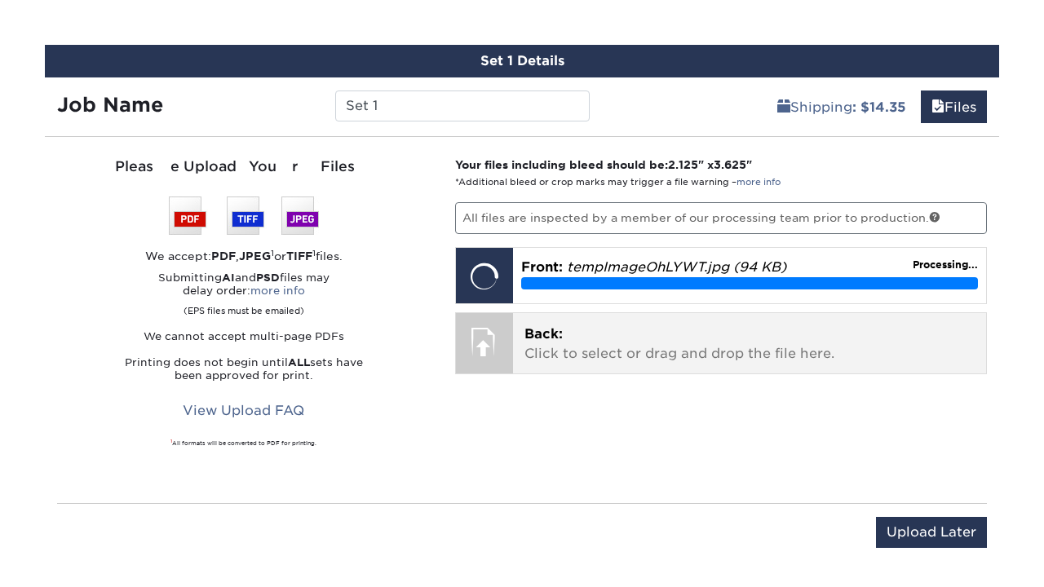
click at [666, 331] on p "Back: Click to select or drag and drop the file here." at bounding box center [749, 344] width 451 height 39
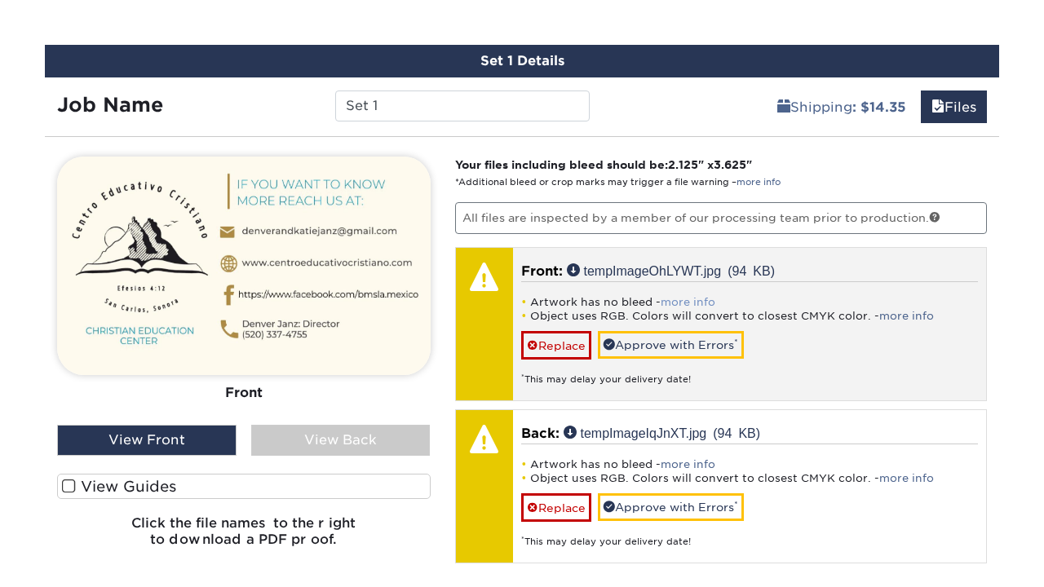
click at [684, 299] on link "more info" at bounding box center [688, 302] width 55 height 12
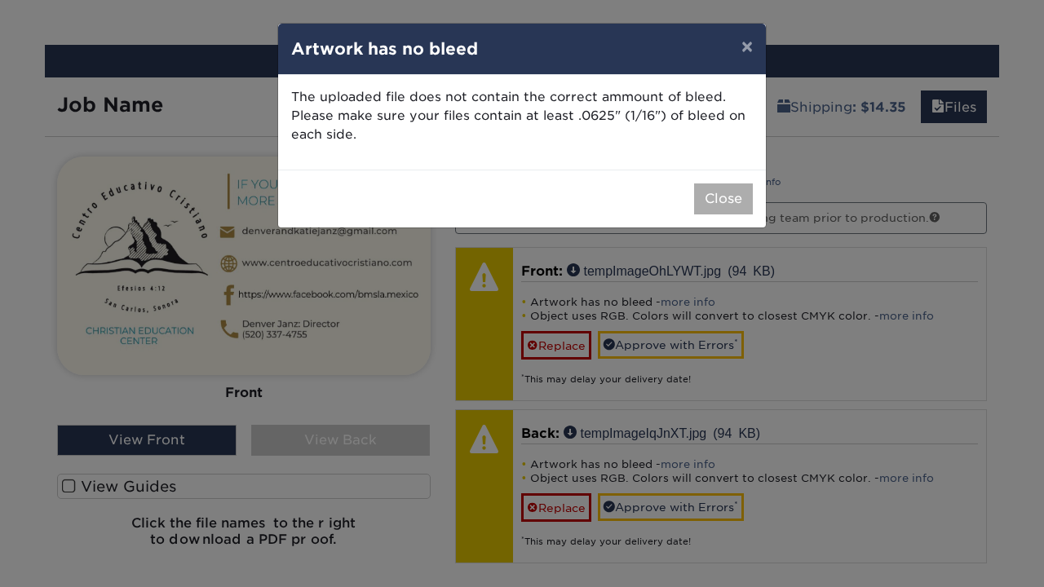
click at [707, 192] on button "Close" at bounding box center [723, 199] width 59 height 31
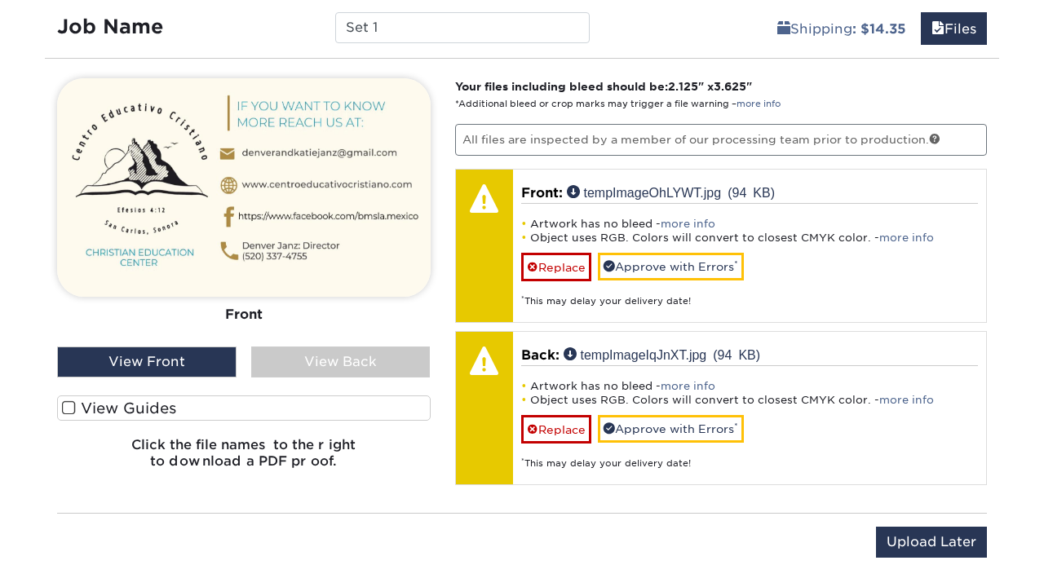
scroll to position [1007, 0]
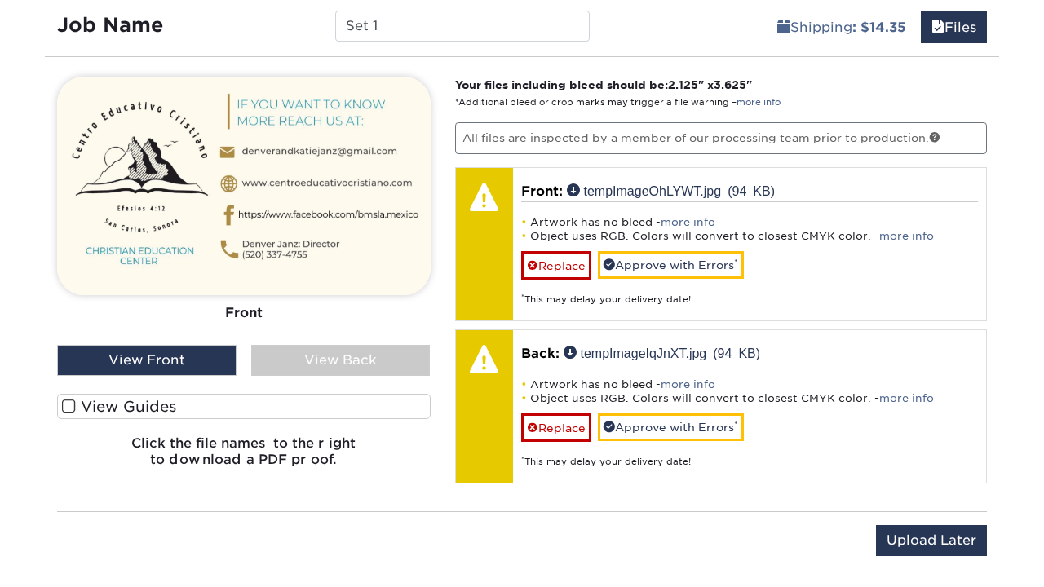
click at [366, 461] on h6 "Click the file names to the right to download a PDF proof." at bounding box center [244, 458] width 374 height 44
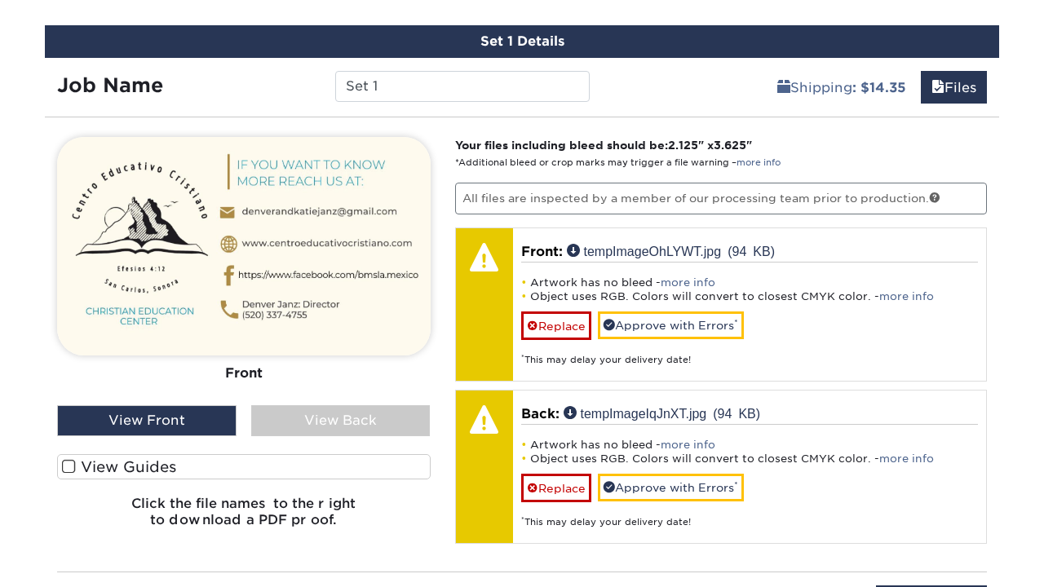
scroll to position [932, 0]
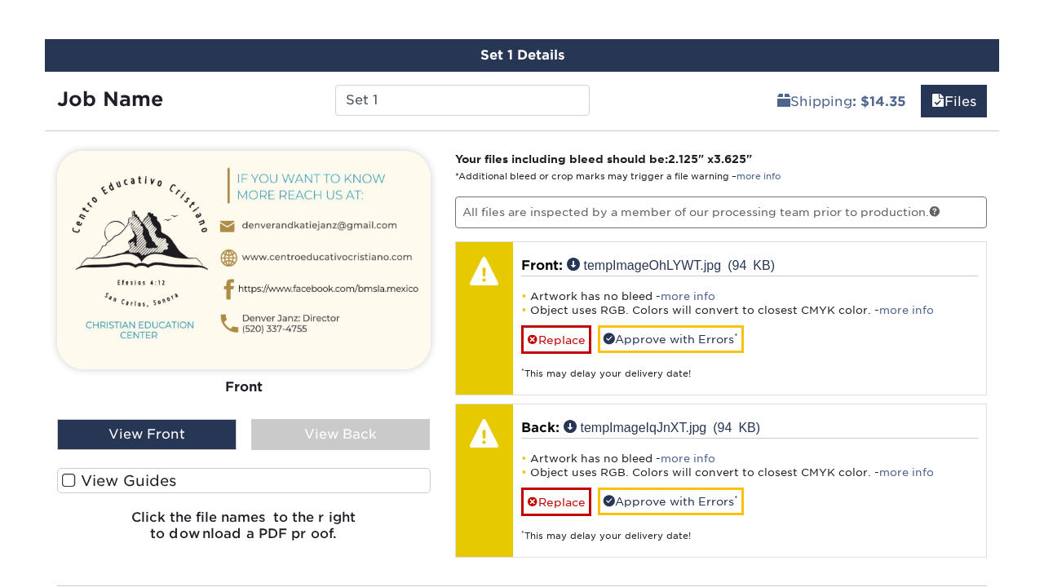
click at [334, 435] on div "View Back" at bounding box center [340, 434] width 179 height 31
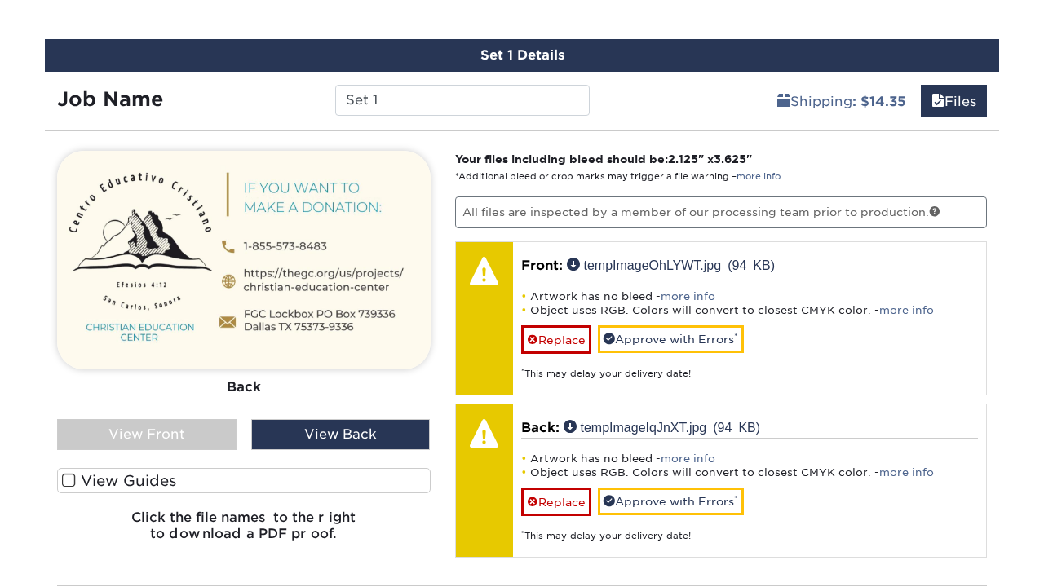
click at [207, 427] on div "View Front" at bounding box center [146, 434] width 179 height 31
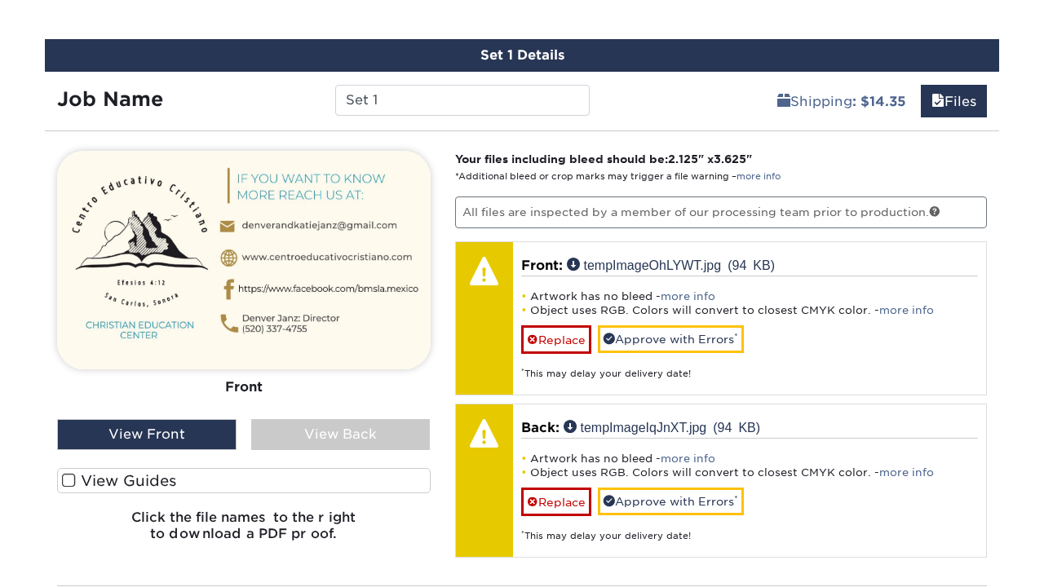
click at [344, 431] on div "View Back" at bounding box center [340, 434] width 179 height 31
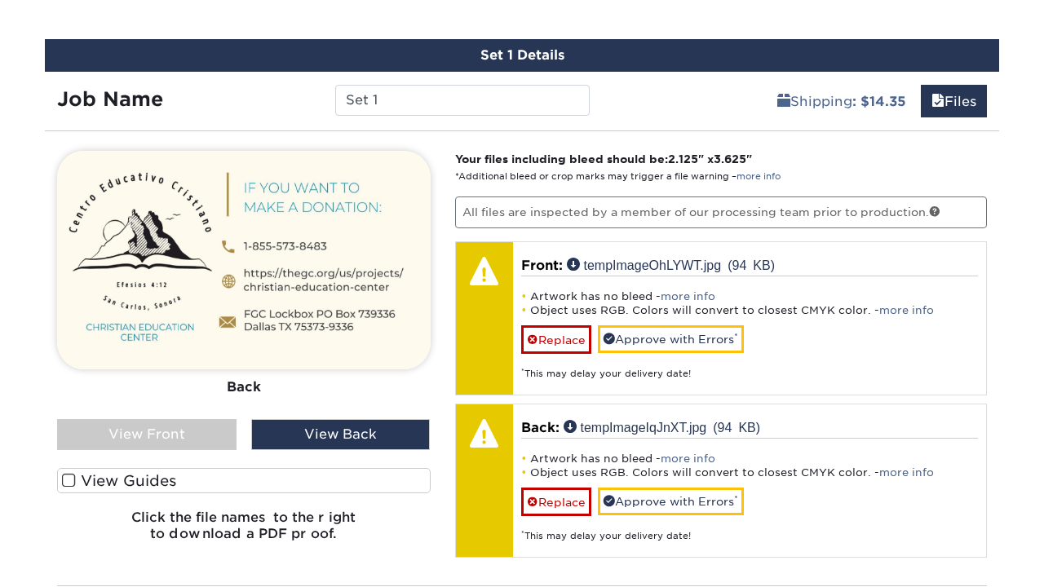
click at [185, 432] on div "View Front" at bounding box center [146, 434] width 179 height 31
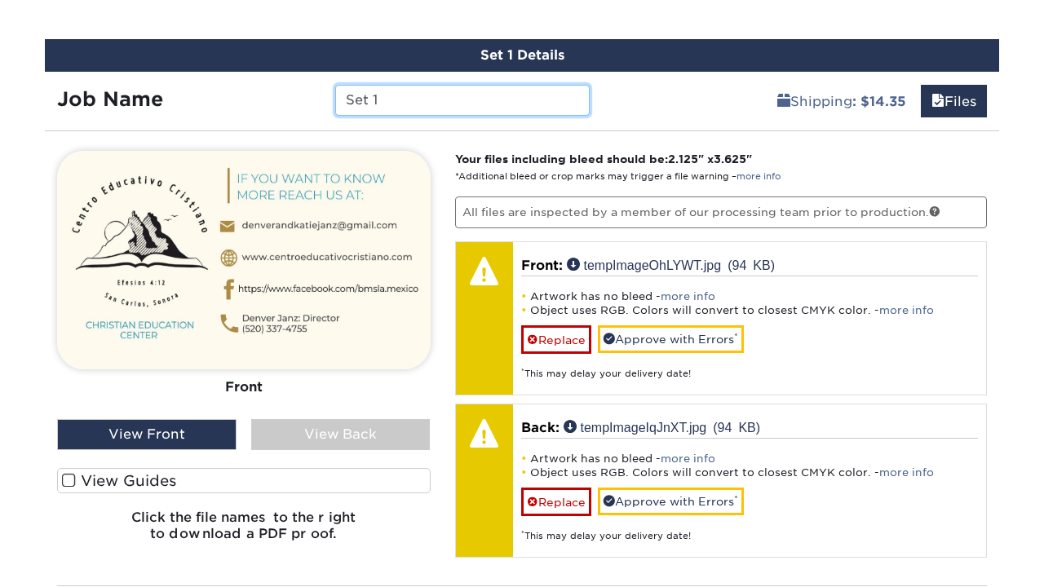
click at [400, 104] on input "Set 1" at bounding box center [462, 100] width 254 height 31
type input "S"
type input "USA Promo Card"
click at [646, 117] on div "Set 1 Details Job Name USA Promo Card Shipping : $14.35 Files You've choosen ma…" at bounding box center [522, 344] width 954 height 611
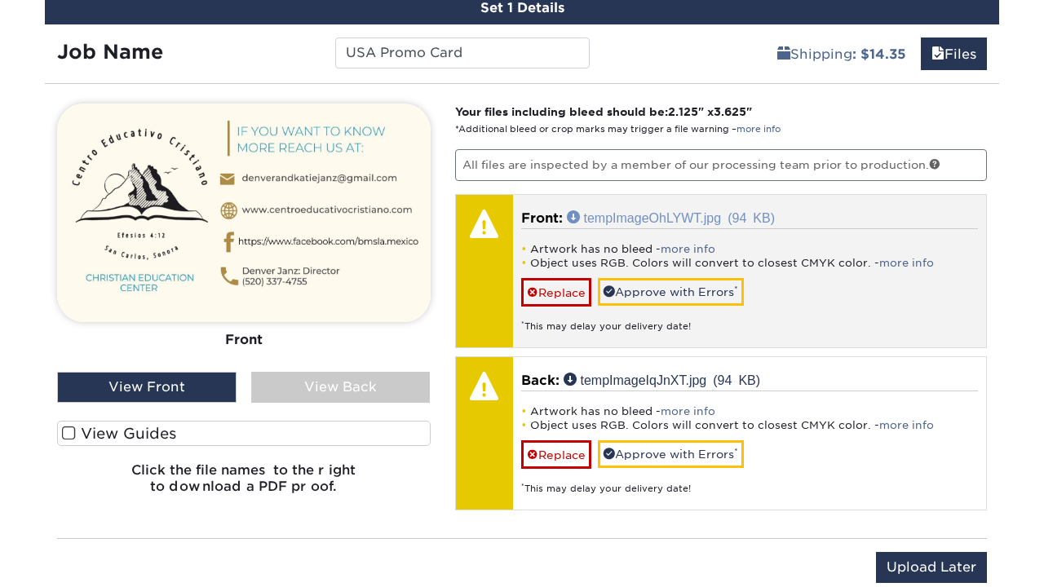
scroll to position [981, 0]
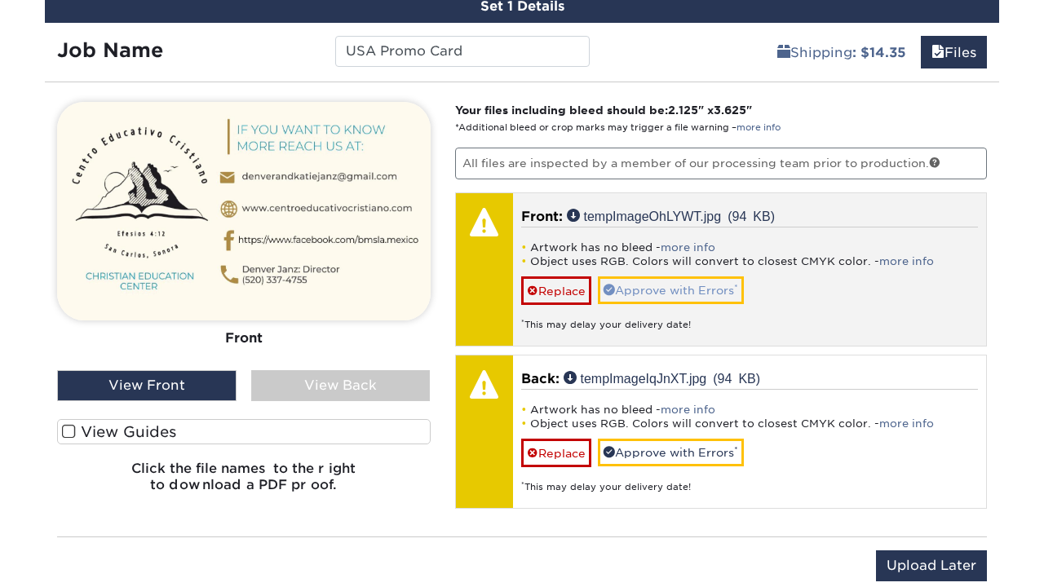
click at [662, 295] on link "Approve with Errors *" at bounding box center [671, 291] width 146 height 28
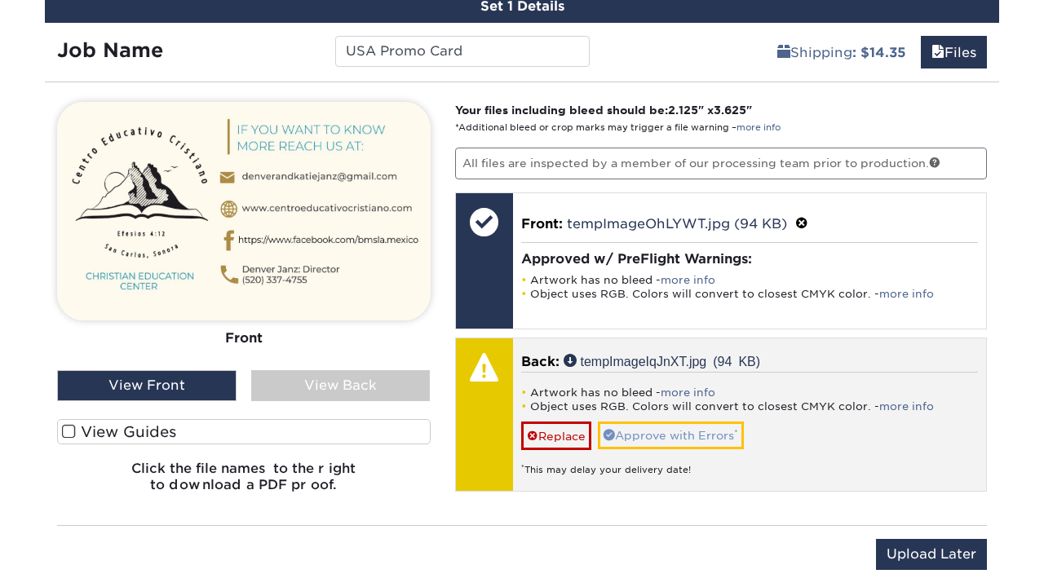
click at [645, 429] on link "Approve with Errors *" at bounding box center [671, 436] width 146 height 28
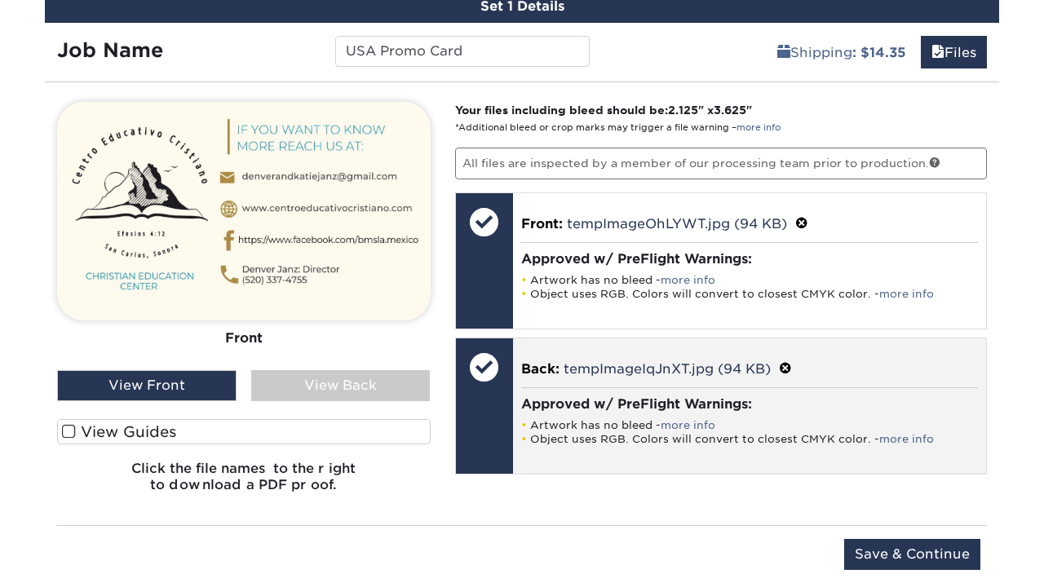
click at [630, 401] on h4 "Approved w/ PreFlight Warnings:" at bounding box center [750, 403] width 458 height 15
click at [902, 438] on link "more info" at bounding box center [906, 439] width 55 height 12
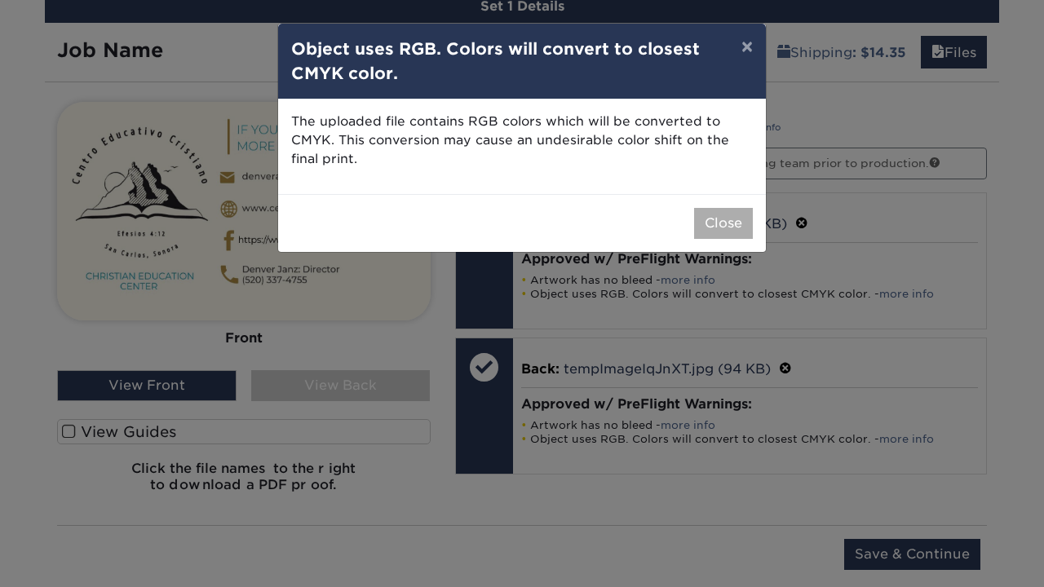
click at [715, 220] on button "Close" at bounding box center [723, 223] width 59 height 31
